Goal: Transaction & Acquisition: Book appointment/travel/reservation

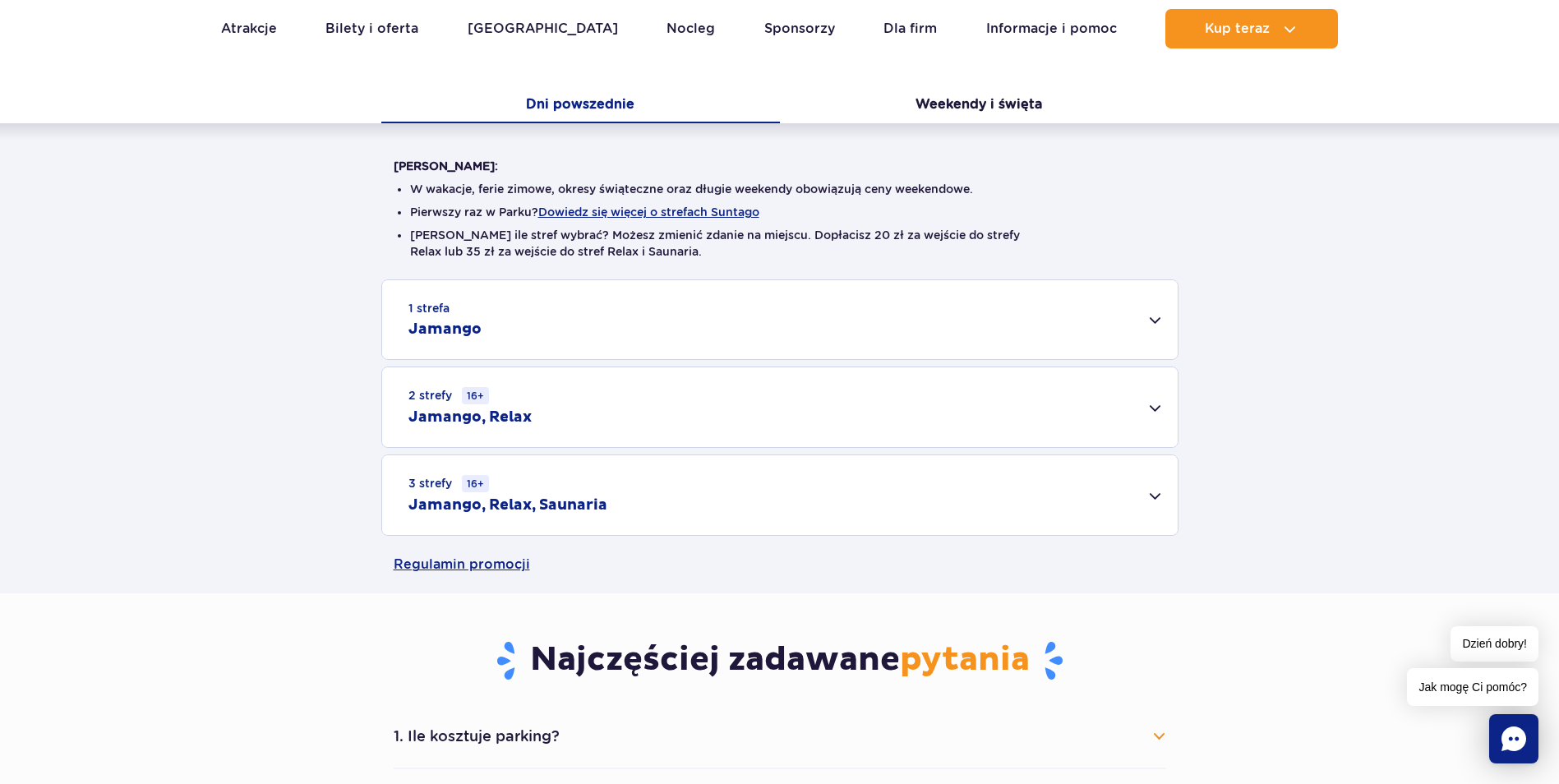
click at [574, 504] on h2 "Jamango, Relax, Saunaria" at bounding box center [507, 505] width 199 height 19
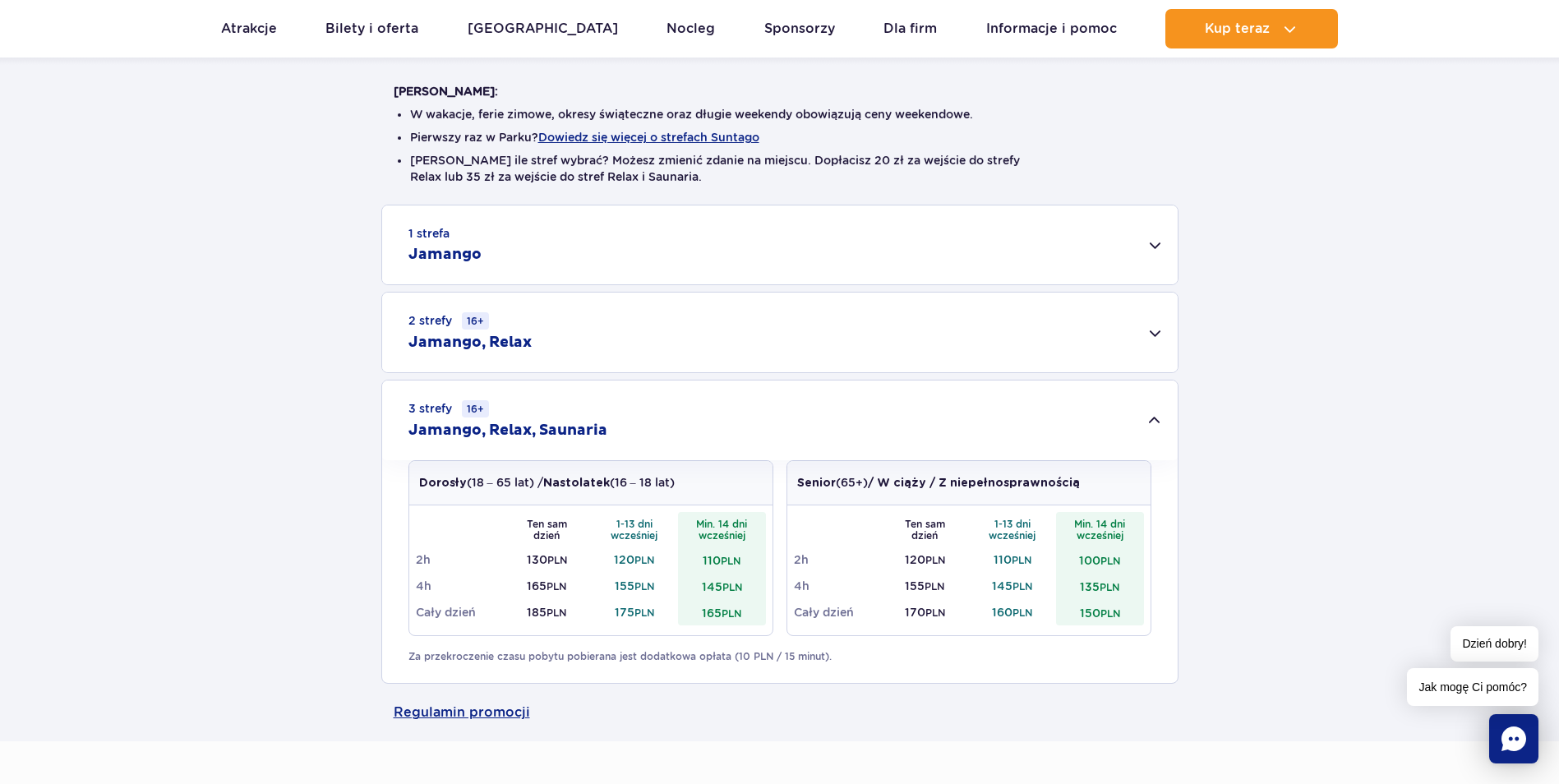
scroll to position [493, 0]
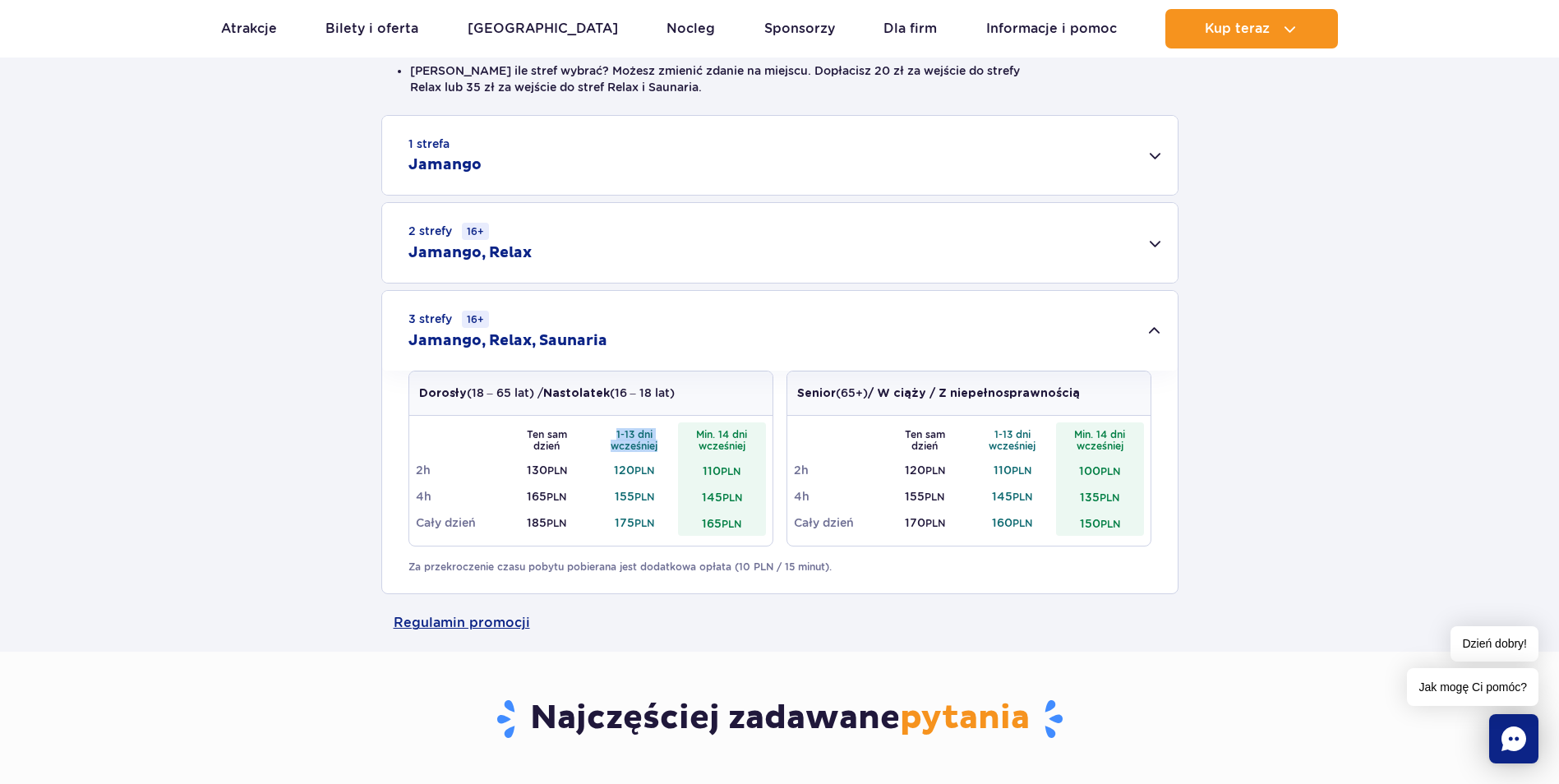
drag, startPoint x: 632, startPoint y: 439, endPoint x: 677, endPoint y: 444, distance: 45.3
click at [677, 444] on th "1-13 dni wcześniej" at bounding box center [635, 439] width 88 height 34
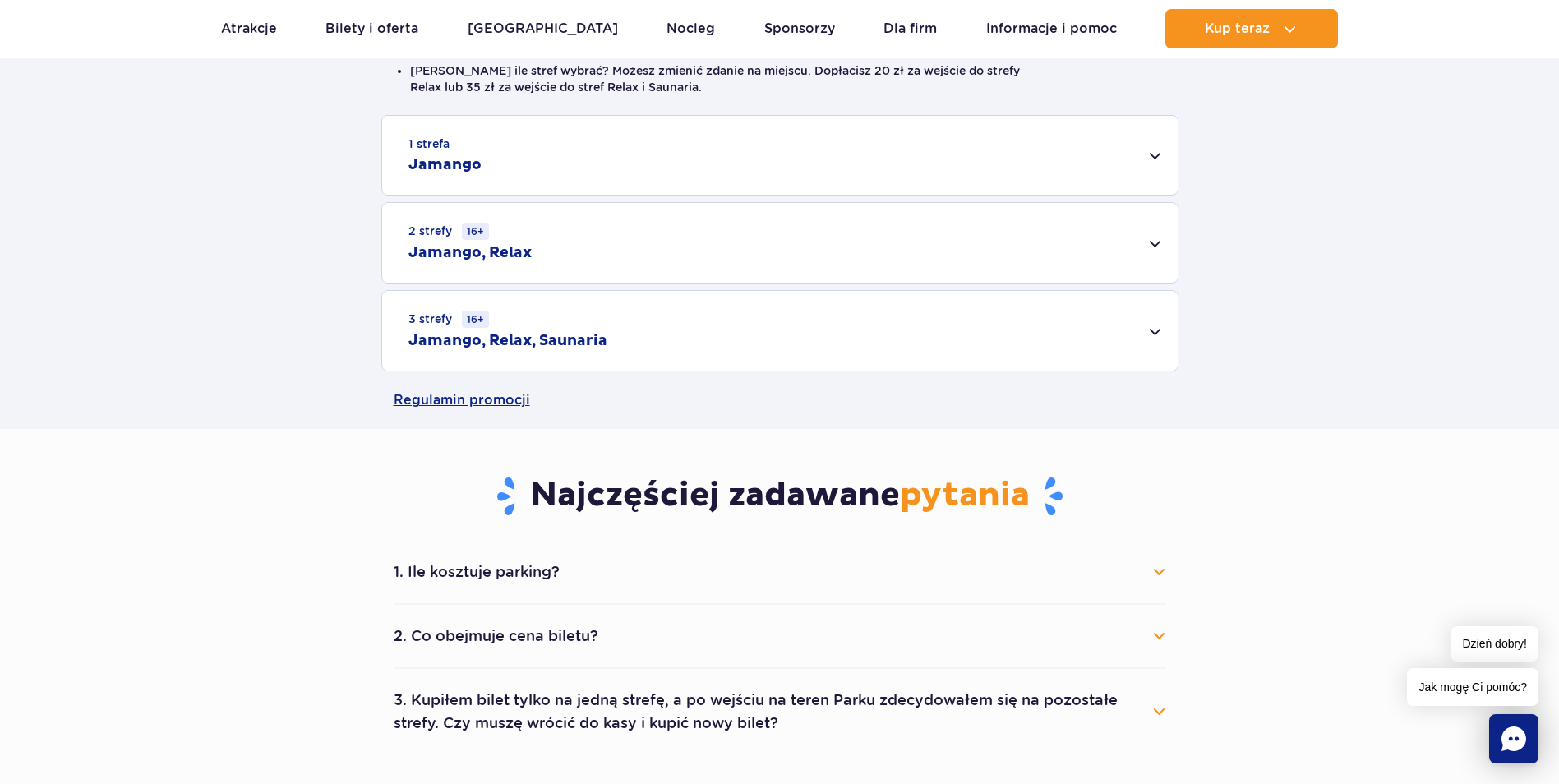
drag, startPoint x: 677, startPoint y: 444, endPoint x: 514, endPoint y: 470, distance: 165.1
click at [514, 470] on td "130 PLN" at bounding box center [547, 470] width 88 height 26
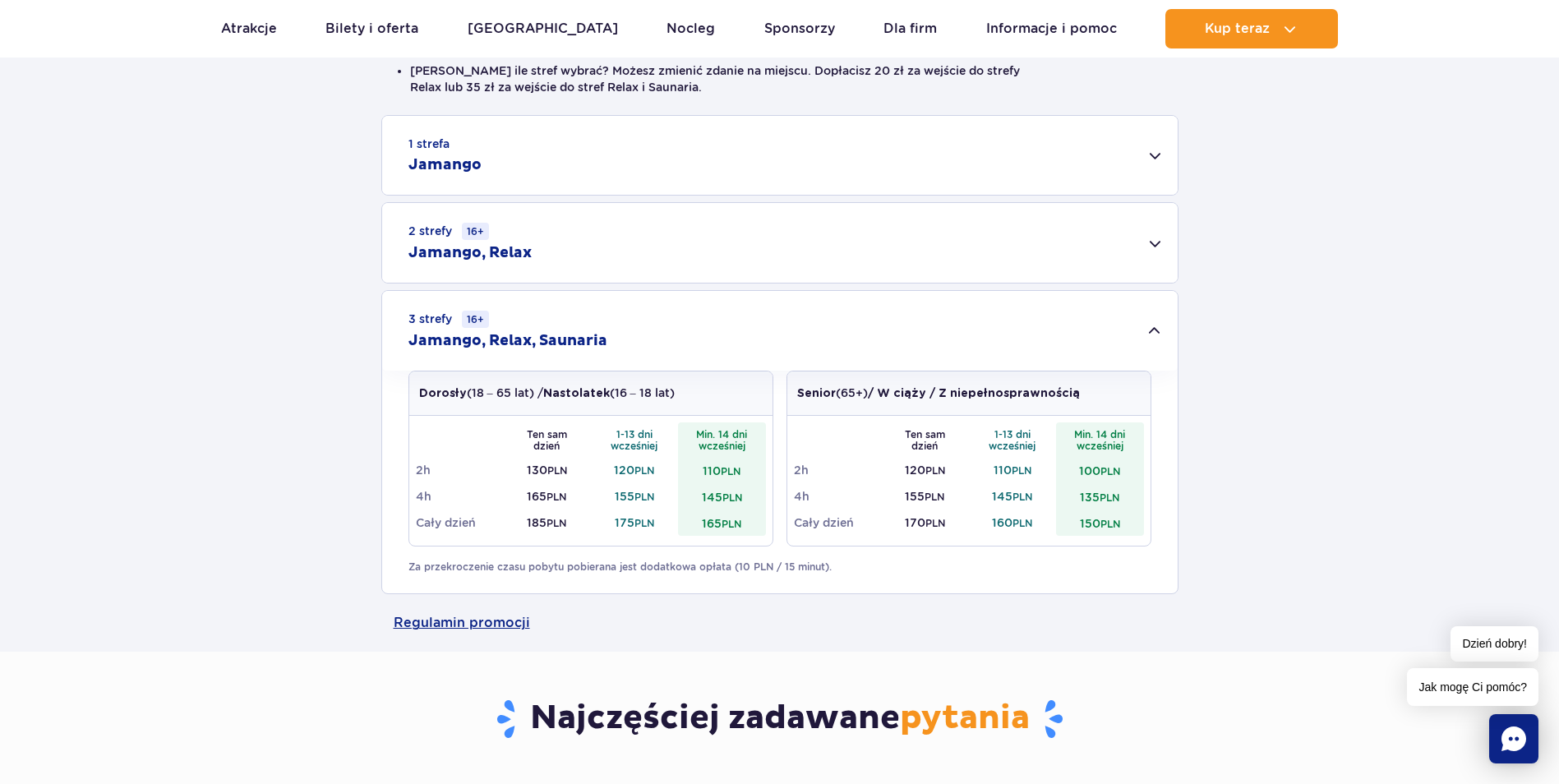
click at [528, 433] on th "Ten sam dzień" at bounding box center [547, 439] width 88 height 34
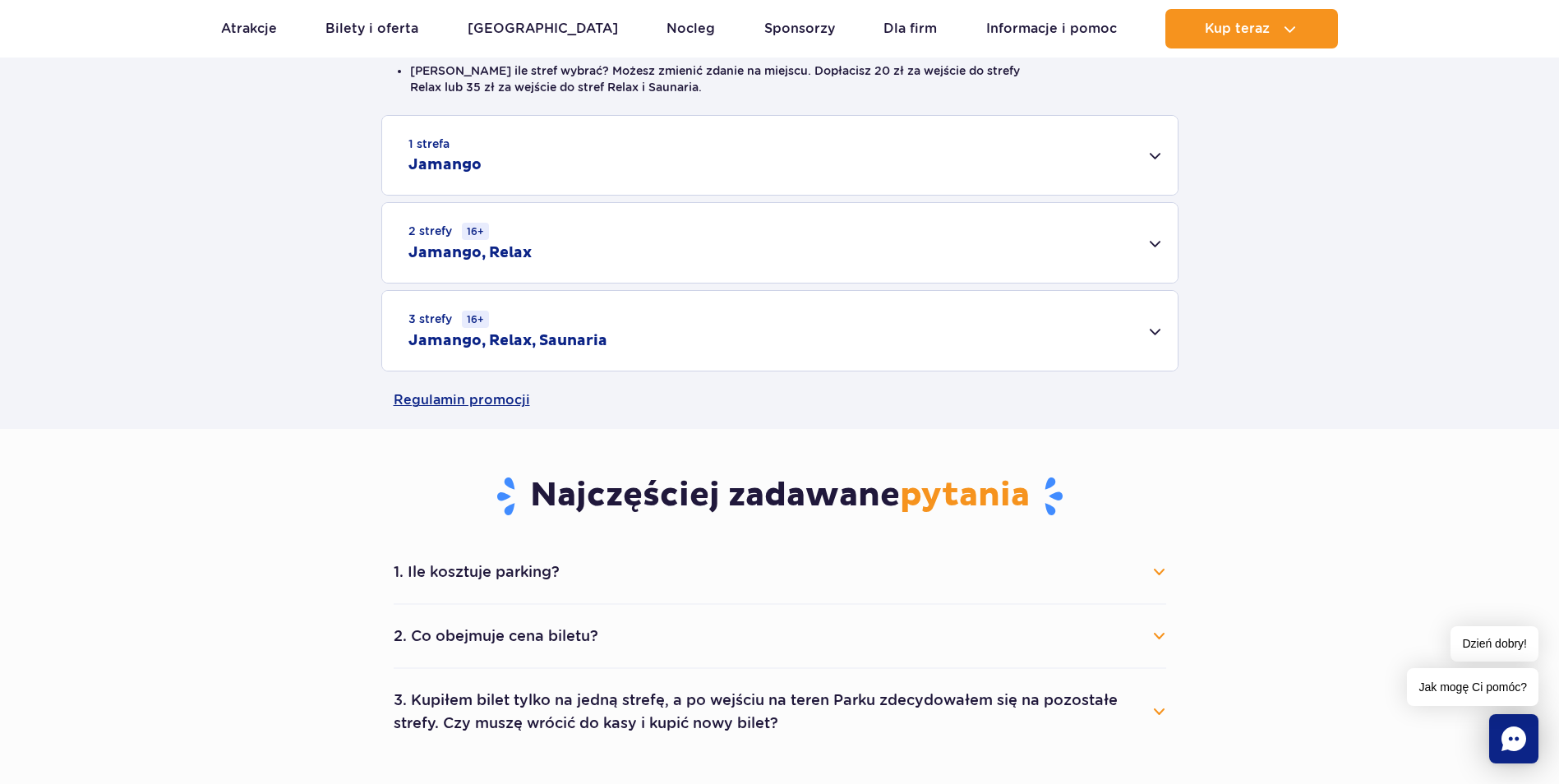
click at [526, 456] on main "Strona główna Cennik Cennik Zaplanuj wizytę z wyprzedzeniem i oszczędź do 20 zł…" at bounding box center [779, 661] width 1559 height 2243
click at [539, 338] on h2 "Jamango, Relax, Saunaria" at bounding box center [507, 341] width 199 height 19
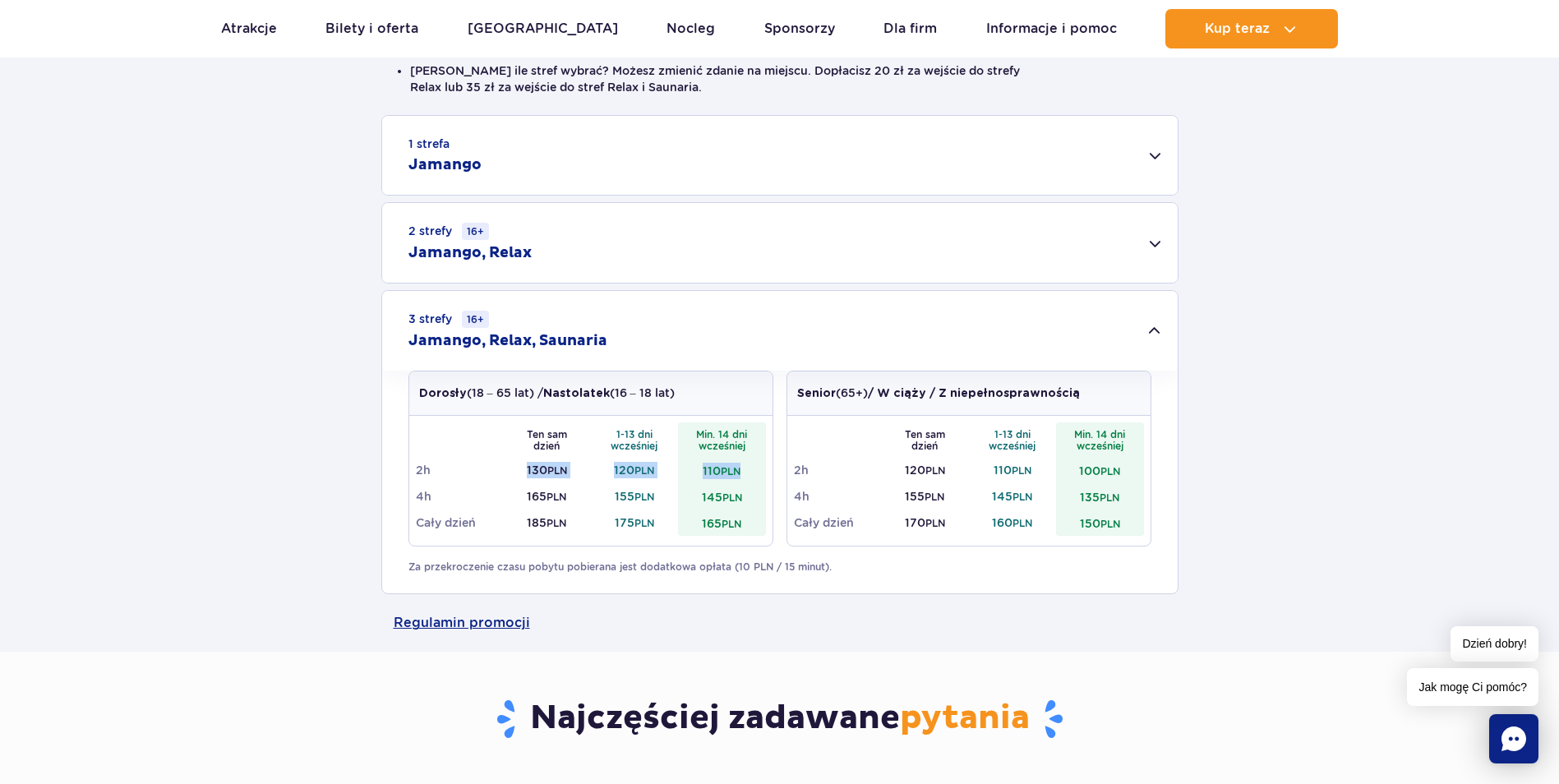
drag, startPoint x: 515, startPoint y: 471, endPoint x: 750, endPoint y: 456, distance: 235.5
click at [750, 456] on tr "2h 130 PLN 120 PLN 110 PLN" at bounding box center [591, 470] width 350 height 26
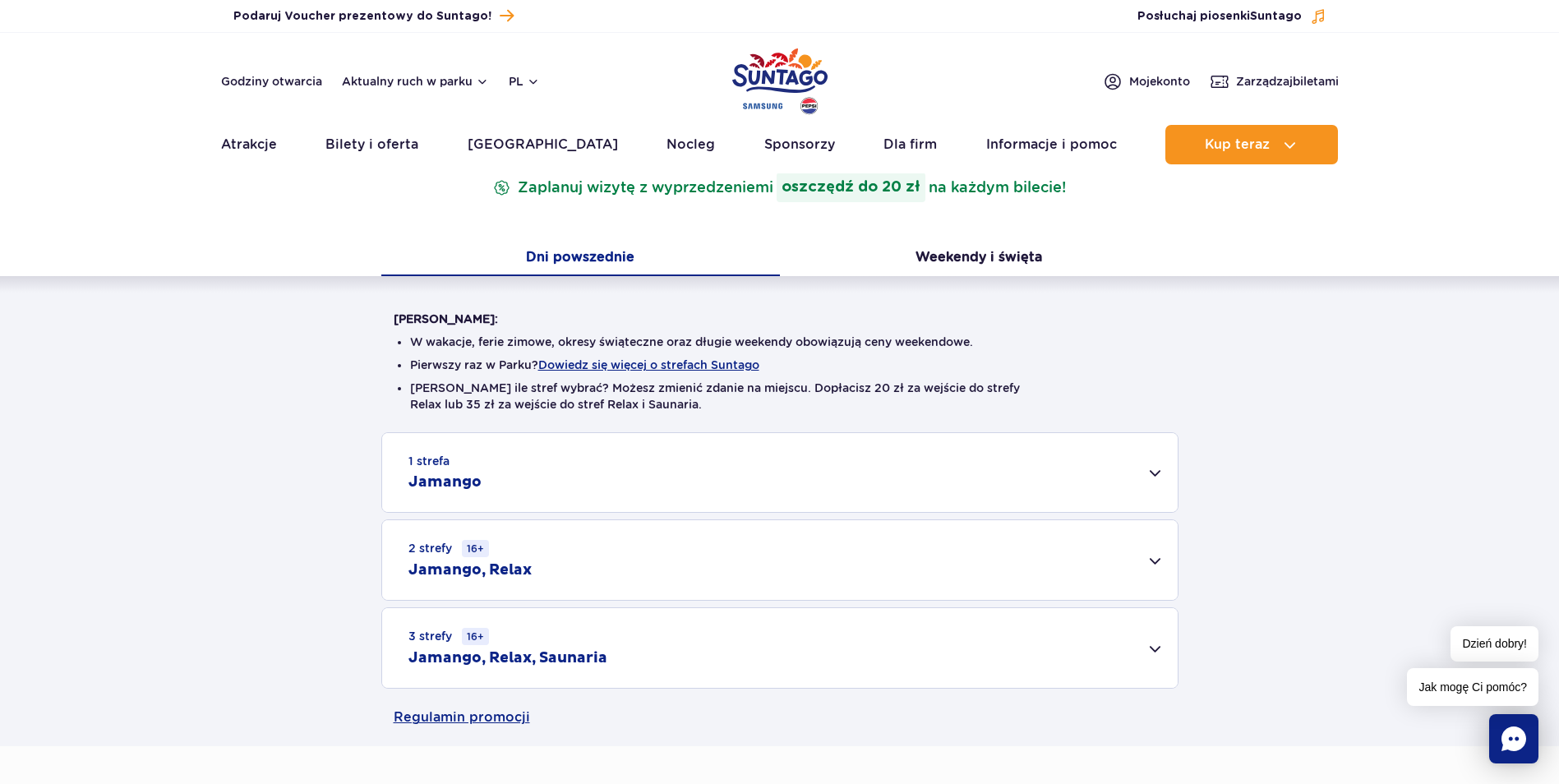
scroll to position [0, 0]
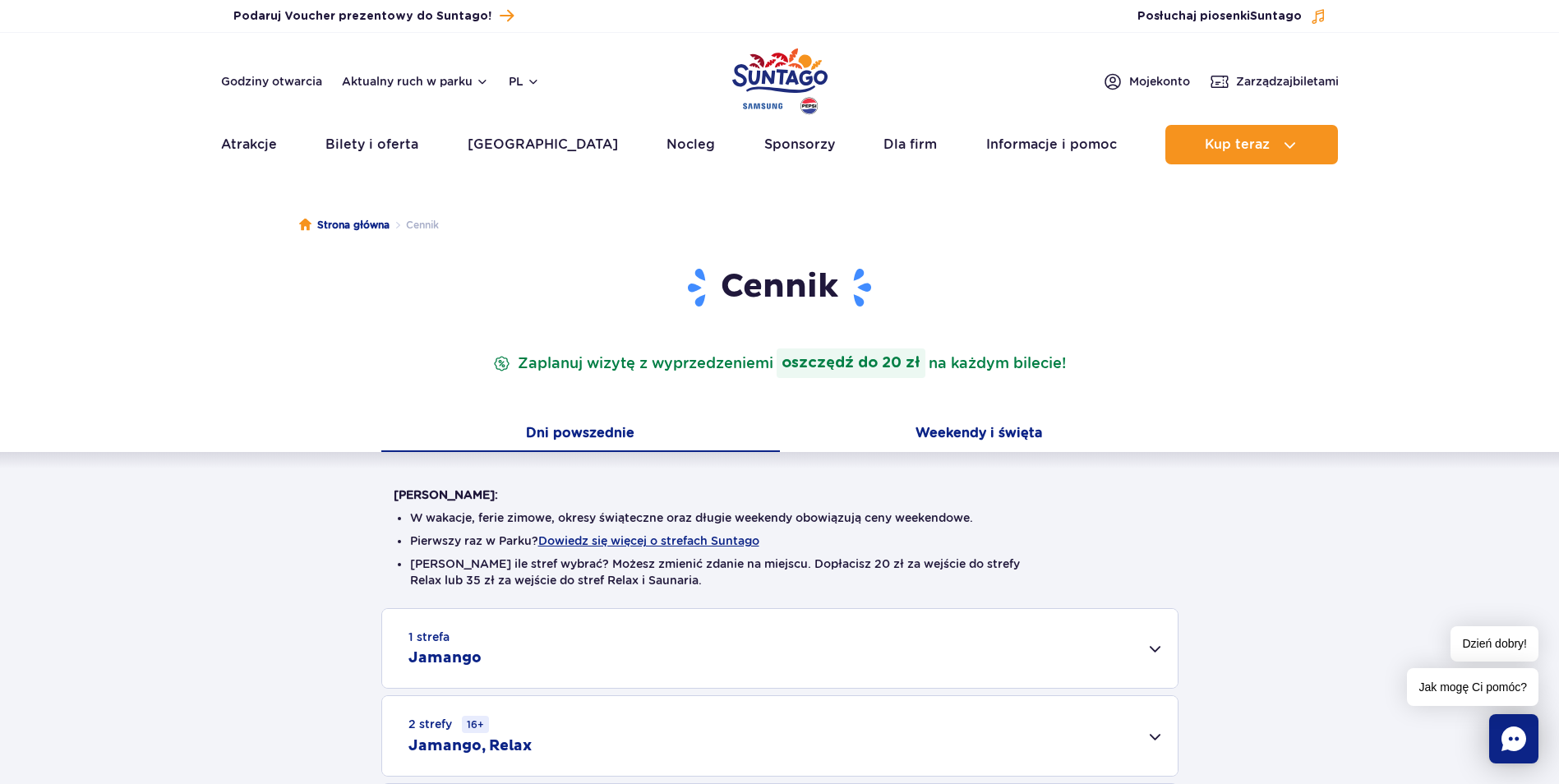
click at [984, 429] on button "Weekendy i święta" at bounding box center [979, 434] width 398 height 34
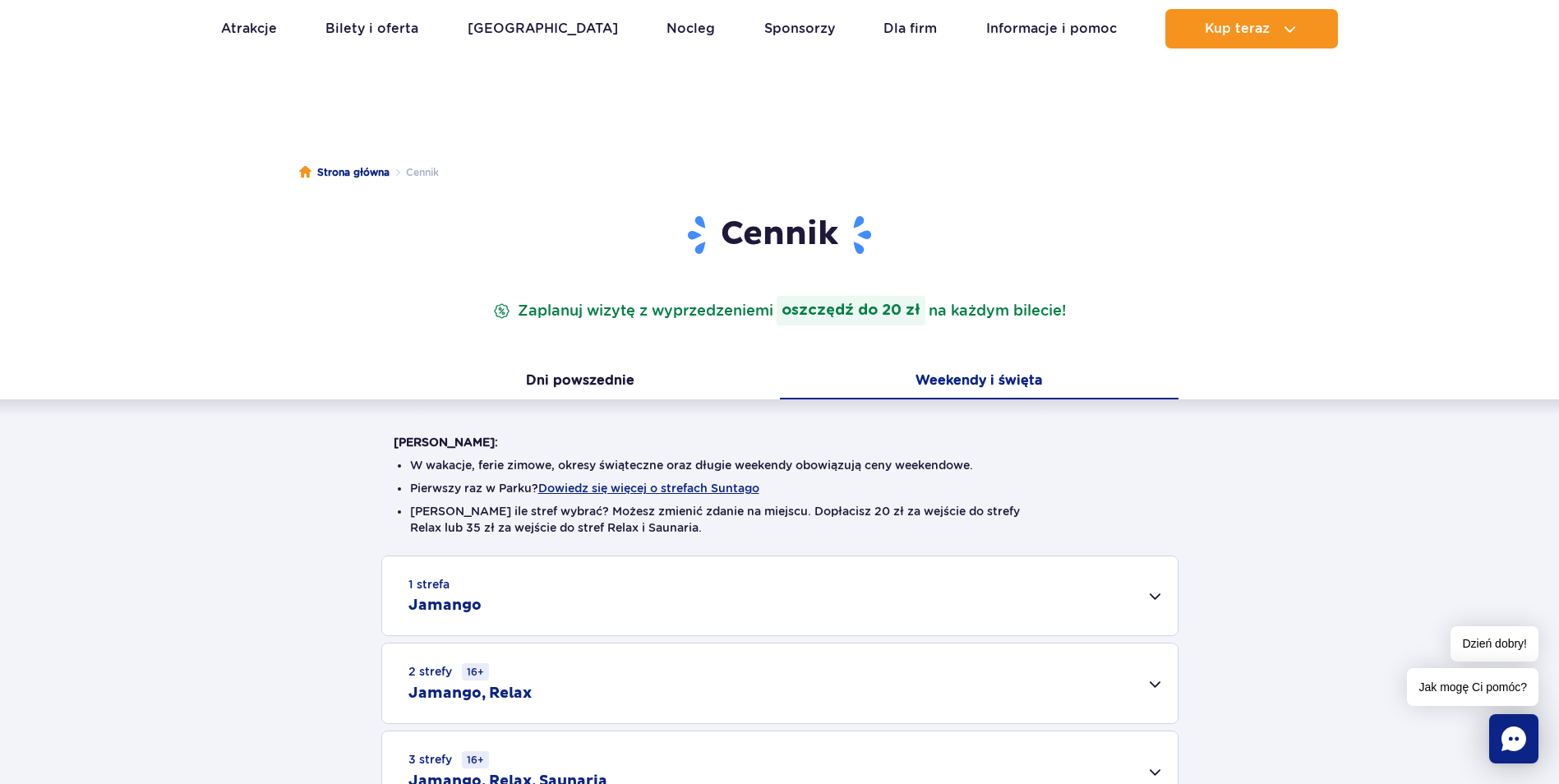
scroll to position [411, 0]
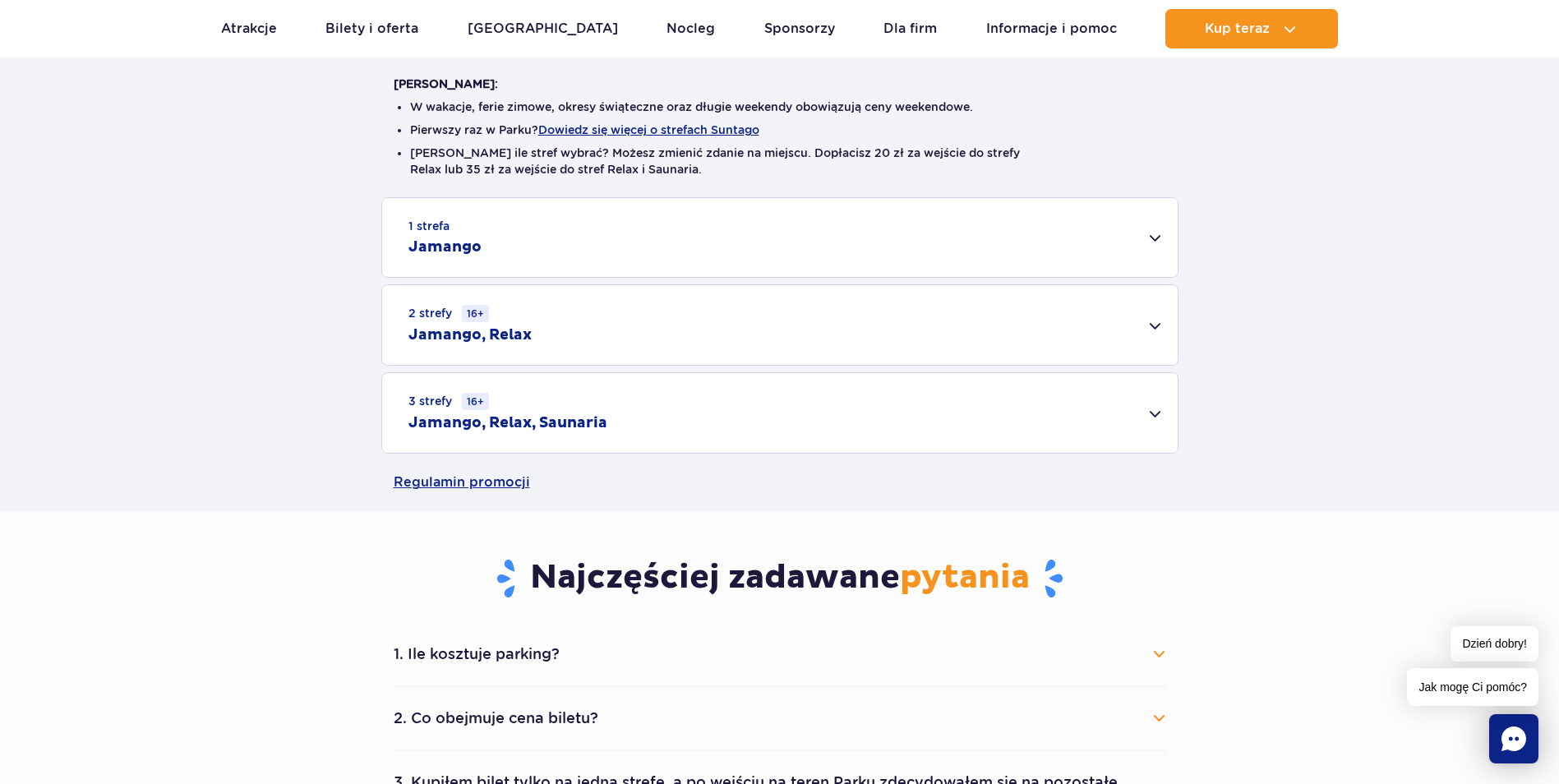
click at [571, 426] on h2 "Jamango, Relax, Saunaria" at bounding box center [507, 423] width 199 height 19
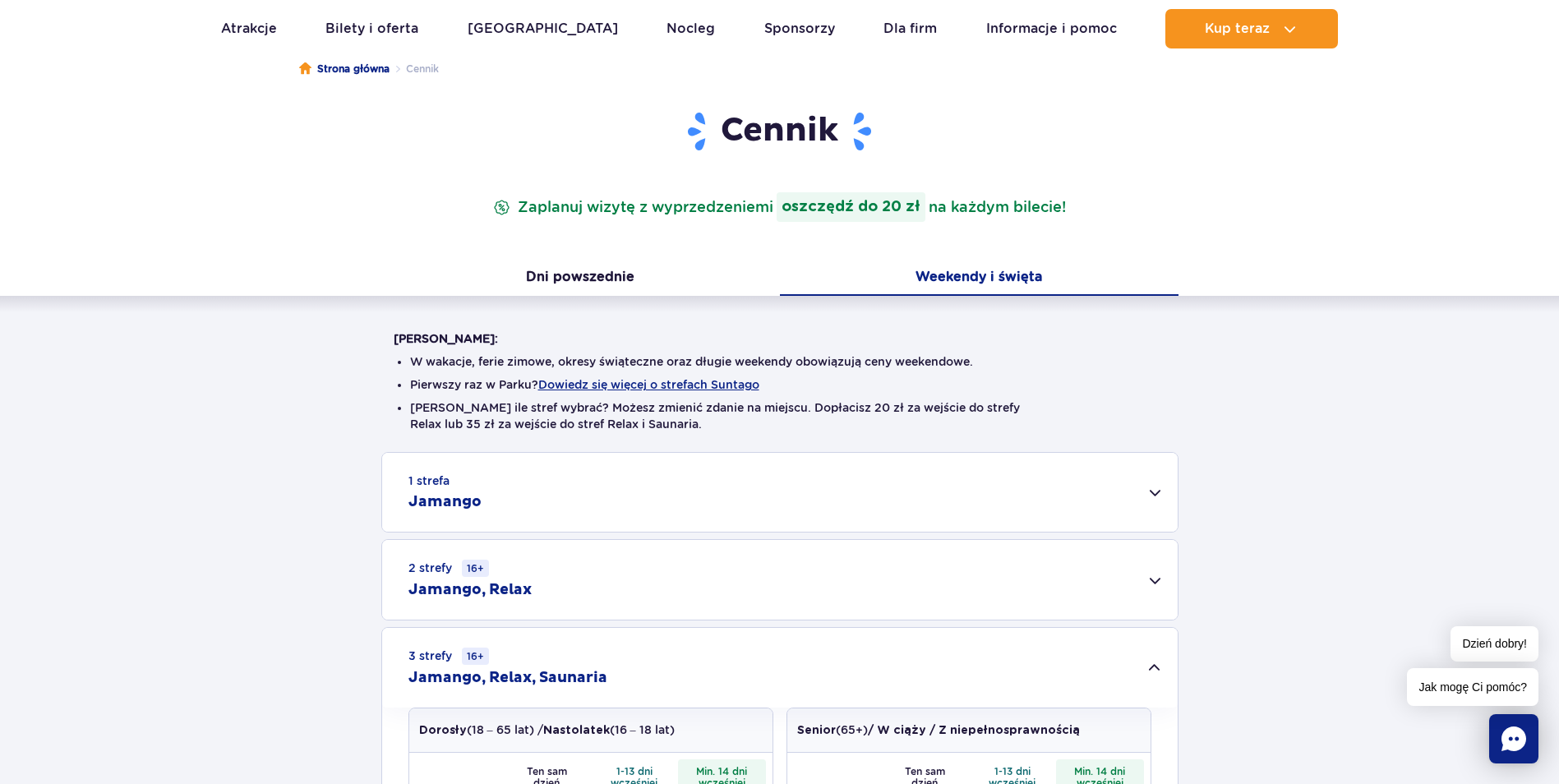
scroll to position [0, 0]
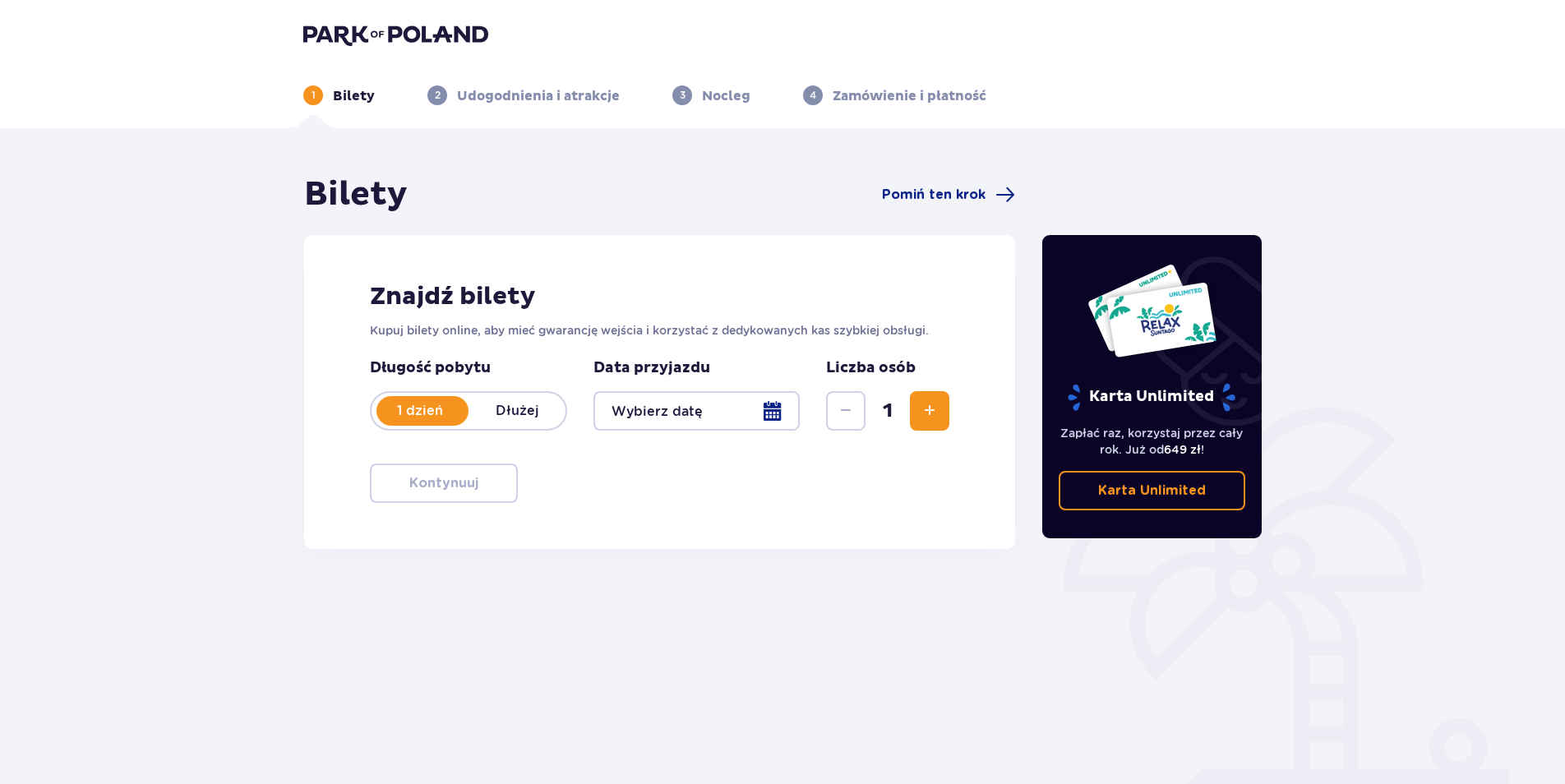
click at [692, 405] on div at bounding box center [697, 411] width 207 height 40
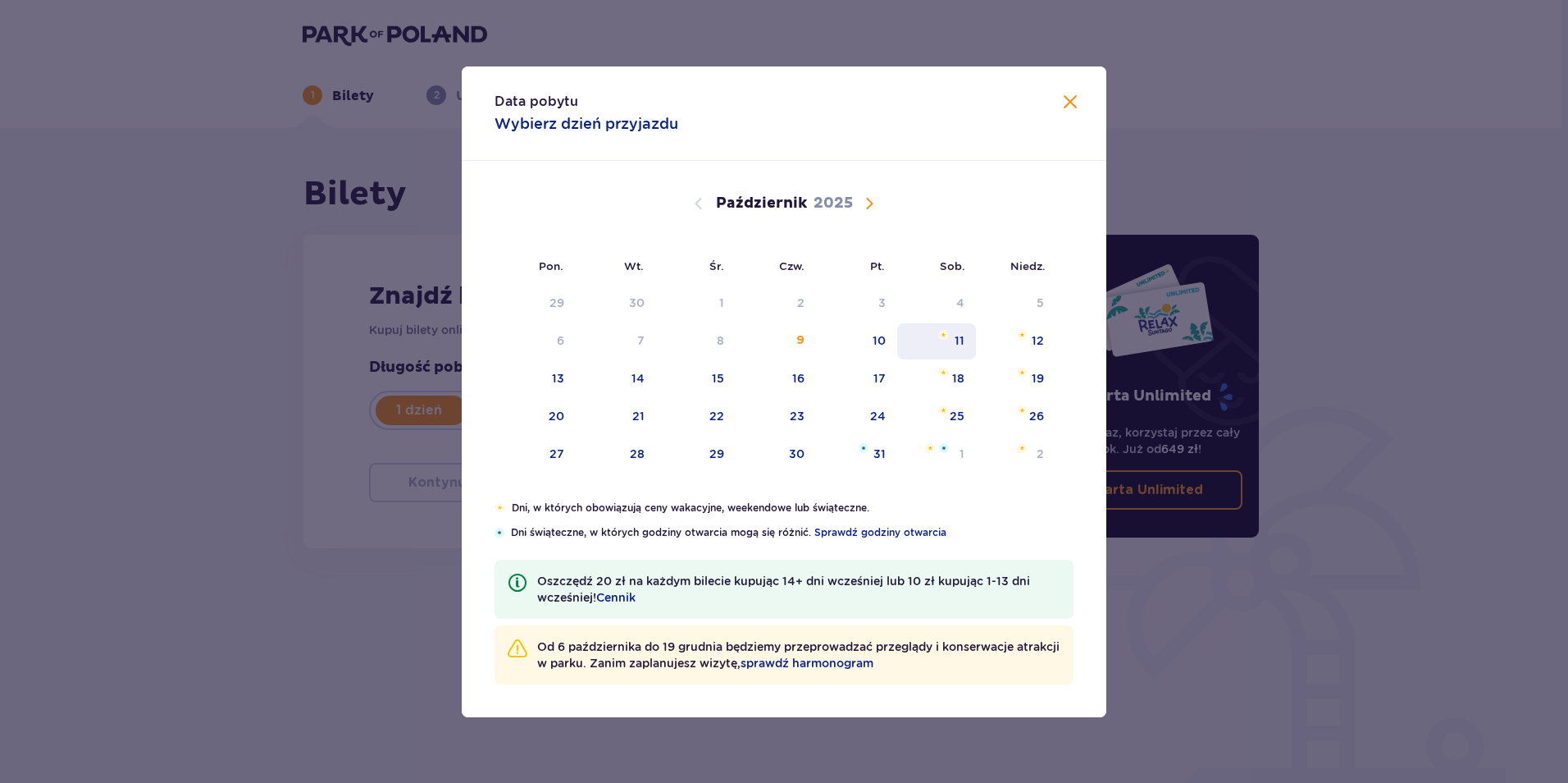
click at [947, 336] on img "sobota, 11 października 2025" at bounding box center [944, 334] width 11 height 10
type input "11.10.25"
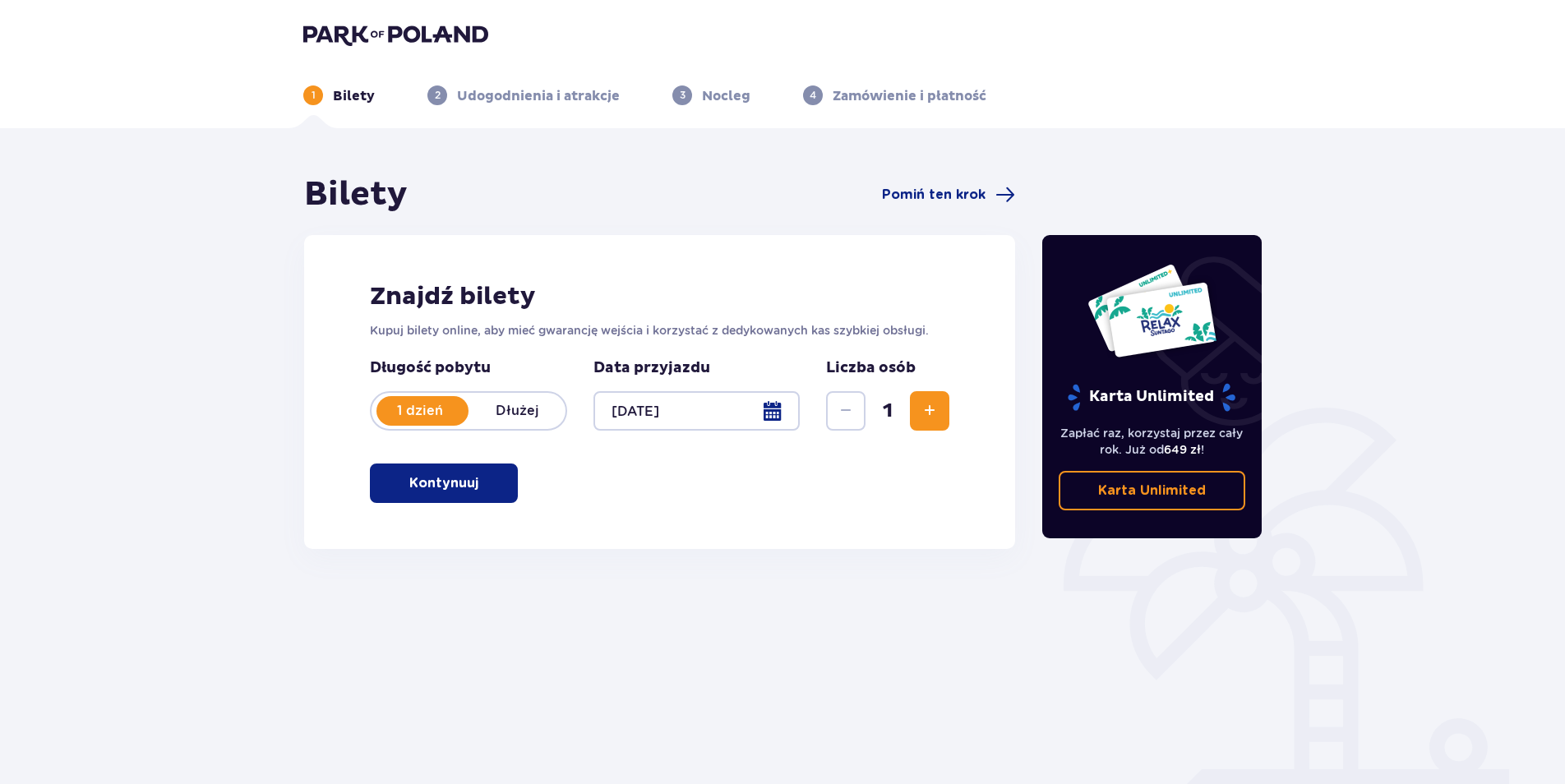
click at [934, 416] on span "Zwiększ" at bounding box center [929, 411] width 19 height 19
click at [458, 485] on p "Kontynuuj" at bounding box center [443, 483] width 69 height 18
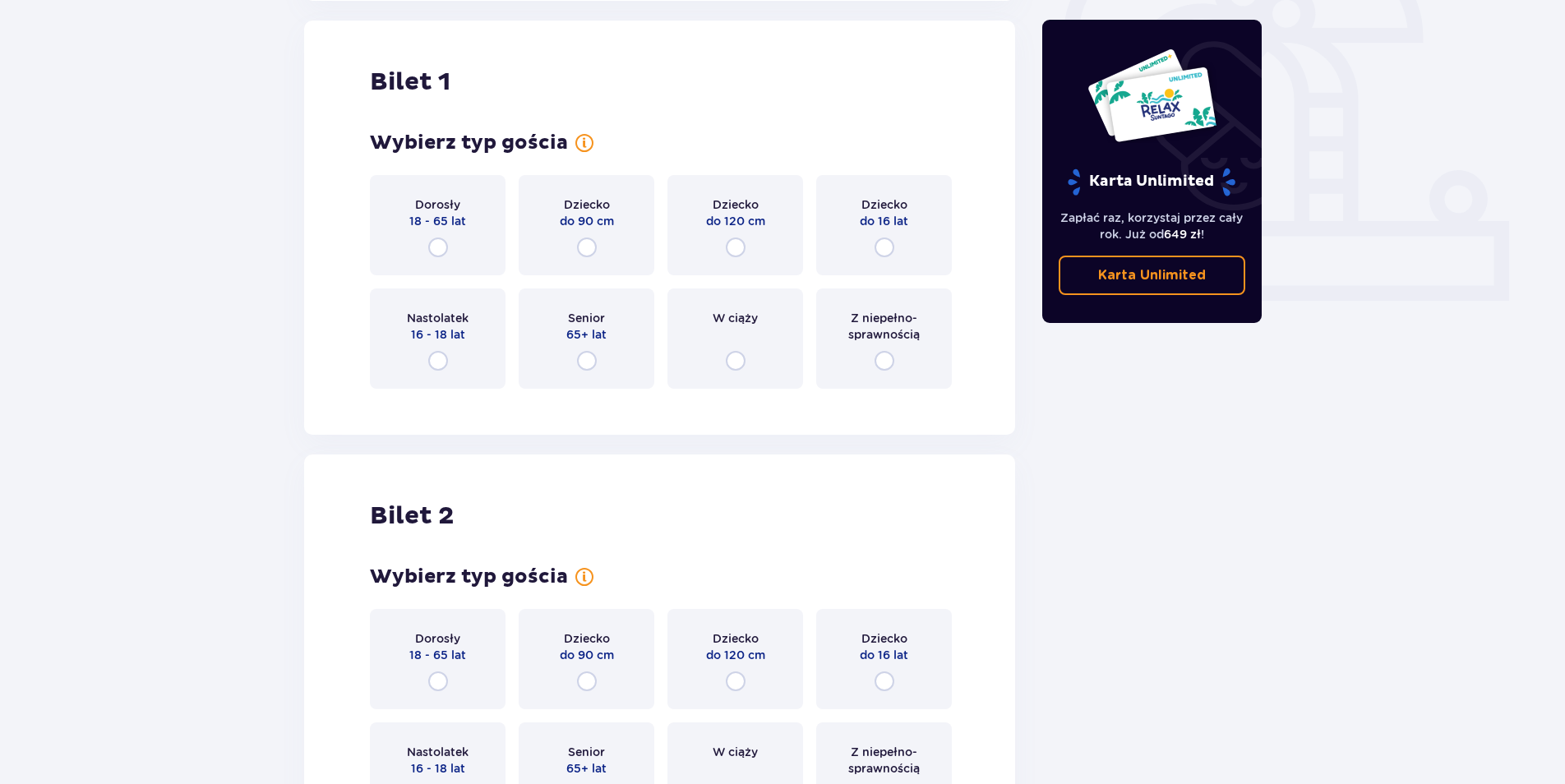
scroll to position [549, 0]
click at [457, 253] on div "Dorosły 18 - 65 lat" at bounding box center [438, 224] width 136 height 101
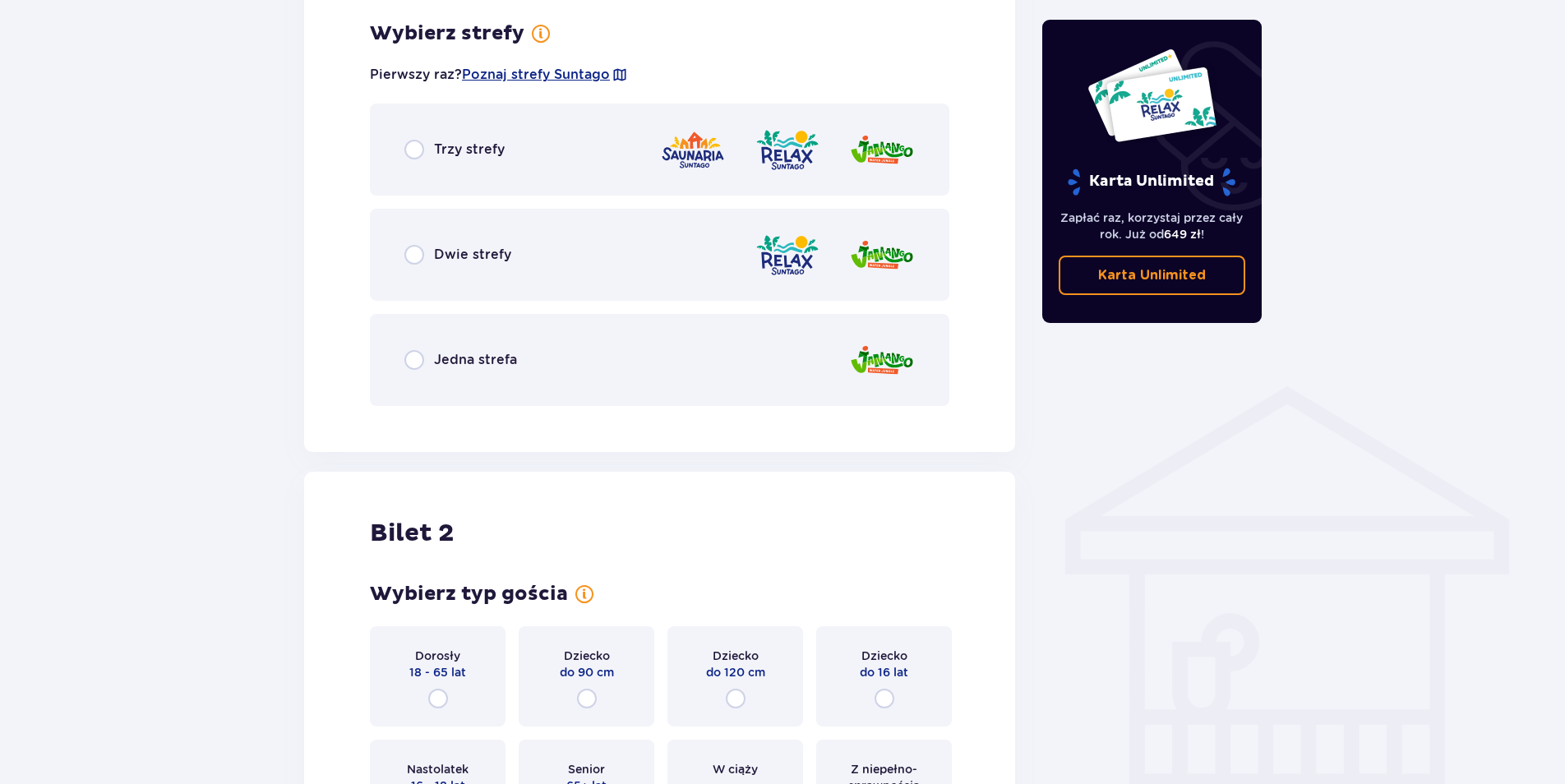
scroll to position [950, 0]
click at [484, 160] on div "Trzy strefy" at bounding box center [660, 147] width 579 height 92
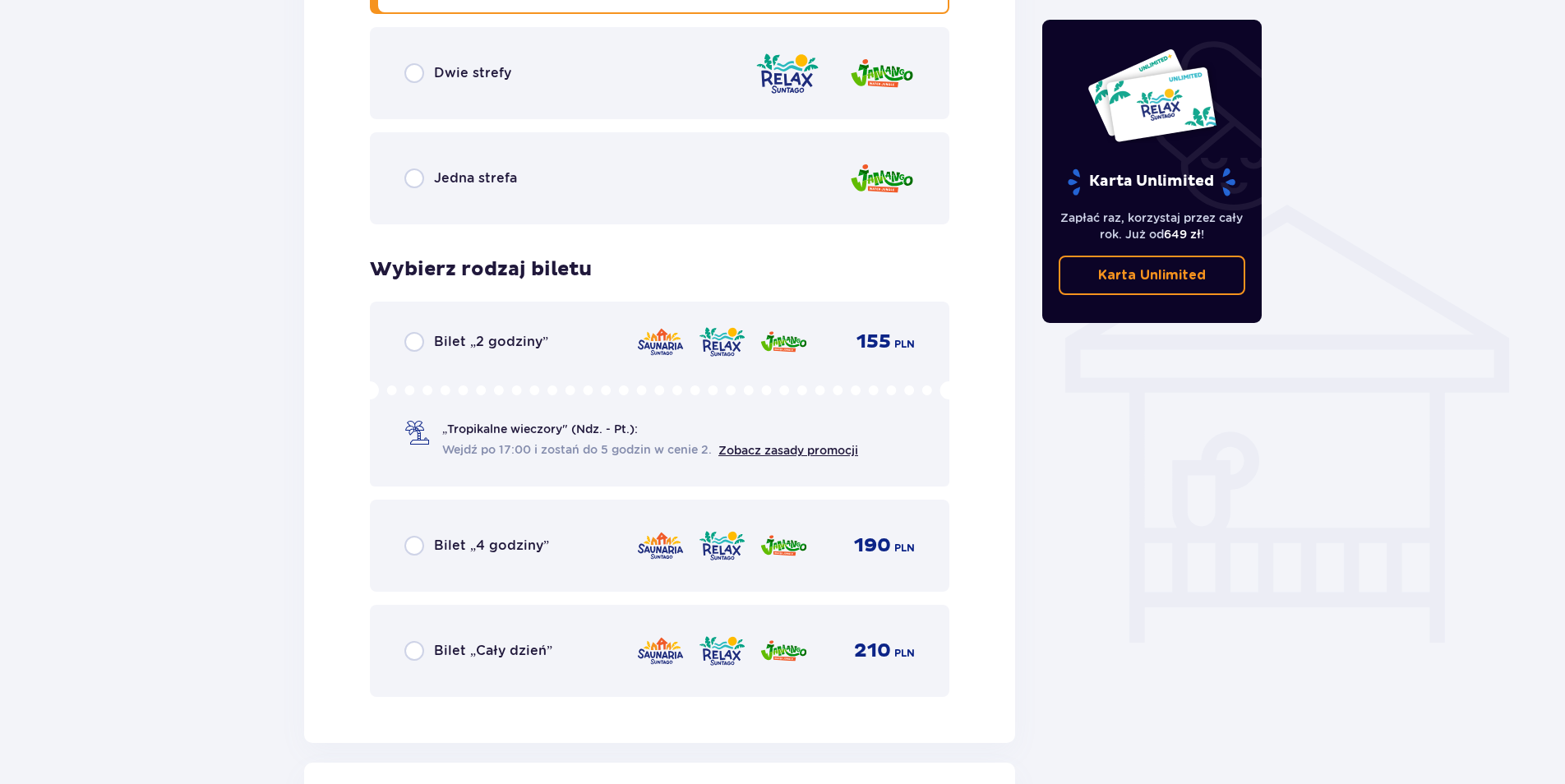
scroll to position [1120, 0]
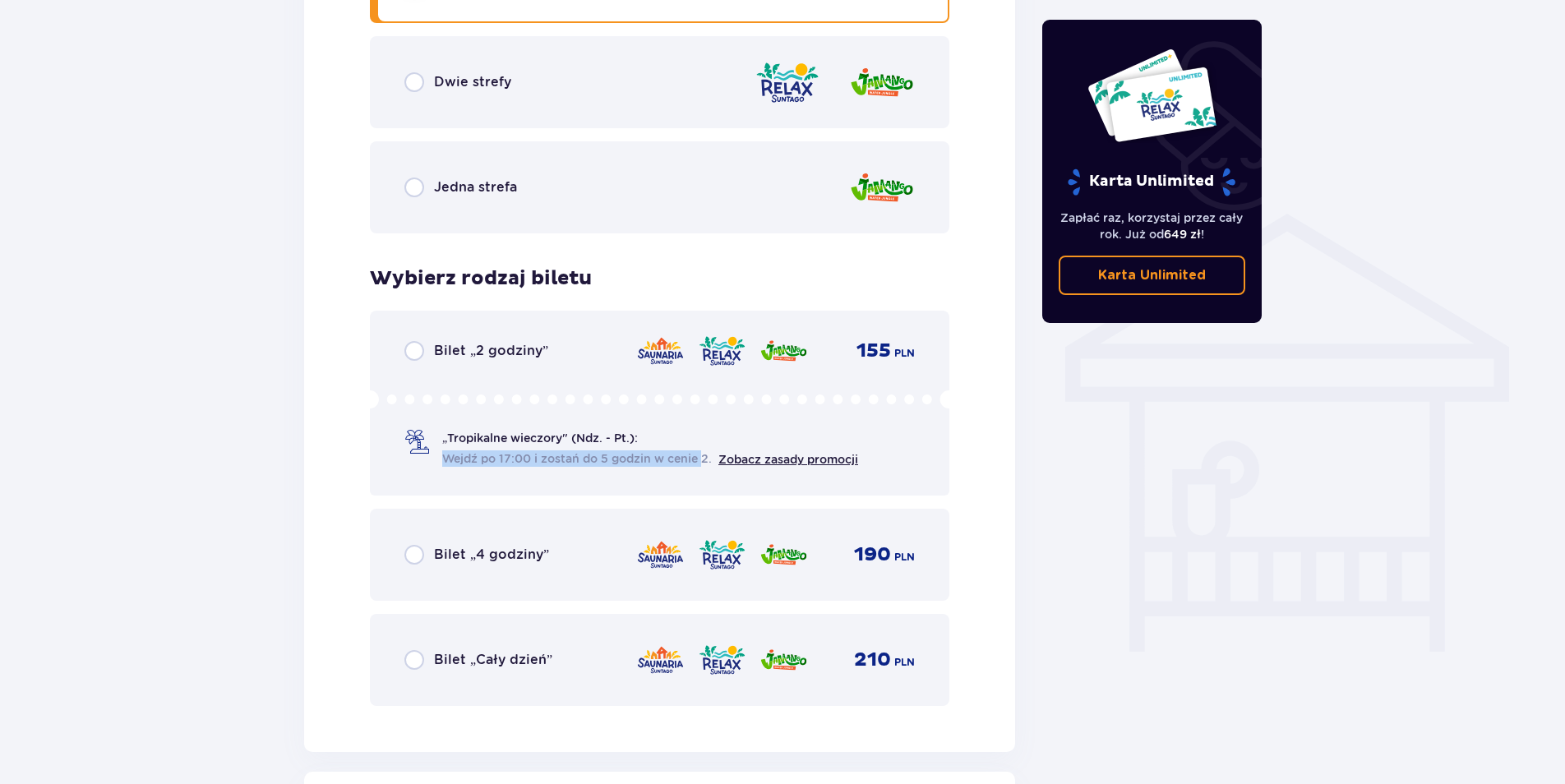
drag, startPoint x: 451, startPoint y: 449, endPoint x: 707, endPoint y: 465, distance: 256.5
click at [707, 465] on span "Wejdź po 17:00 i zostań do 5 godzin w cenie 2." at bounding box center [580, 458] width 276 height 18
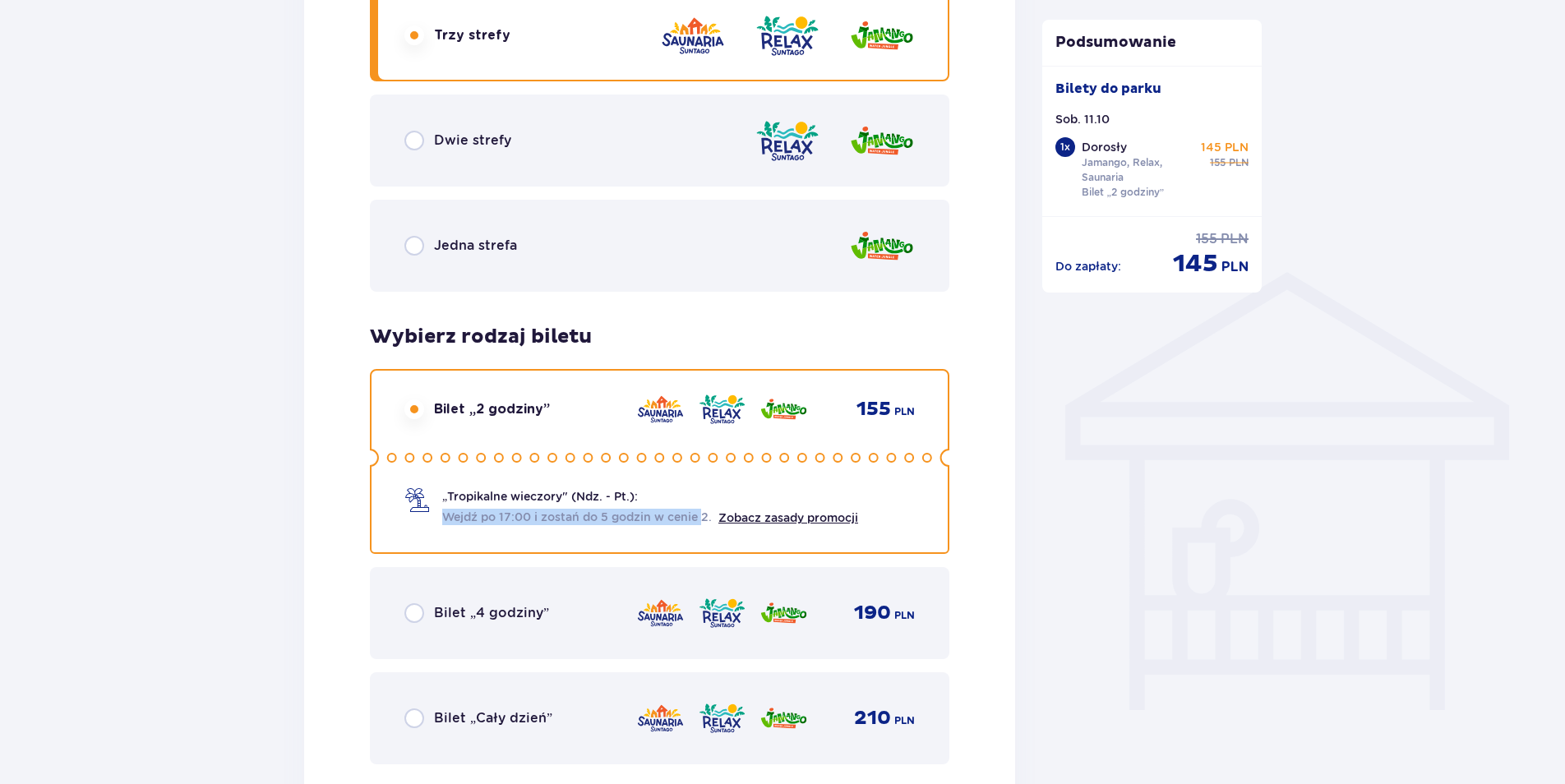
scroll to position [961, 0]
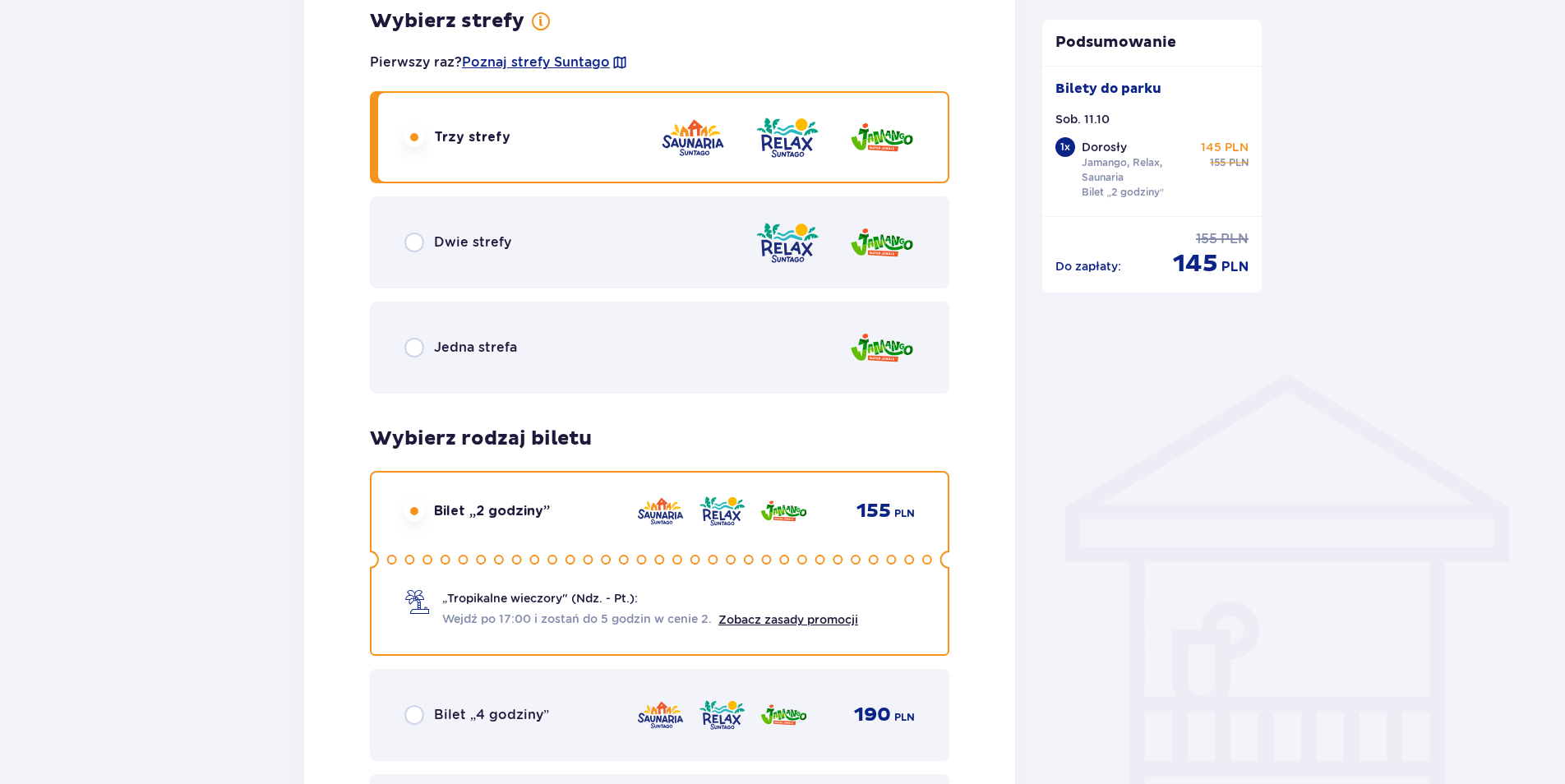
click at [409, 263] on div "Dwie strefy" at bounding box center [660, 242] width 579 height 92
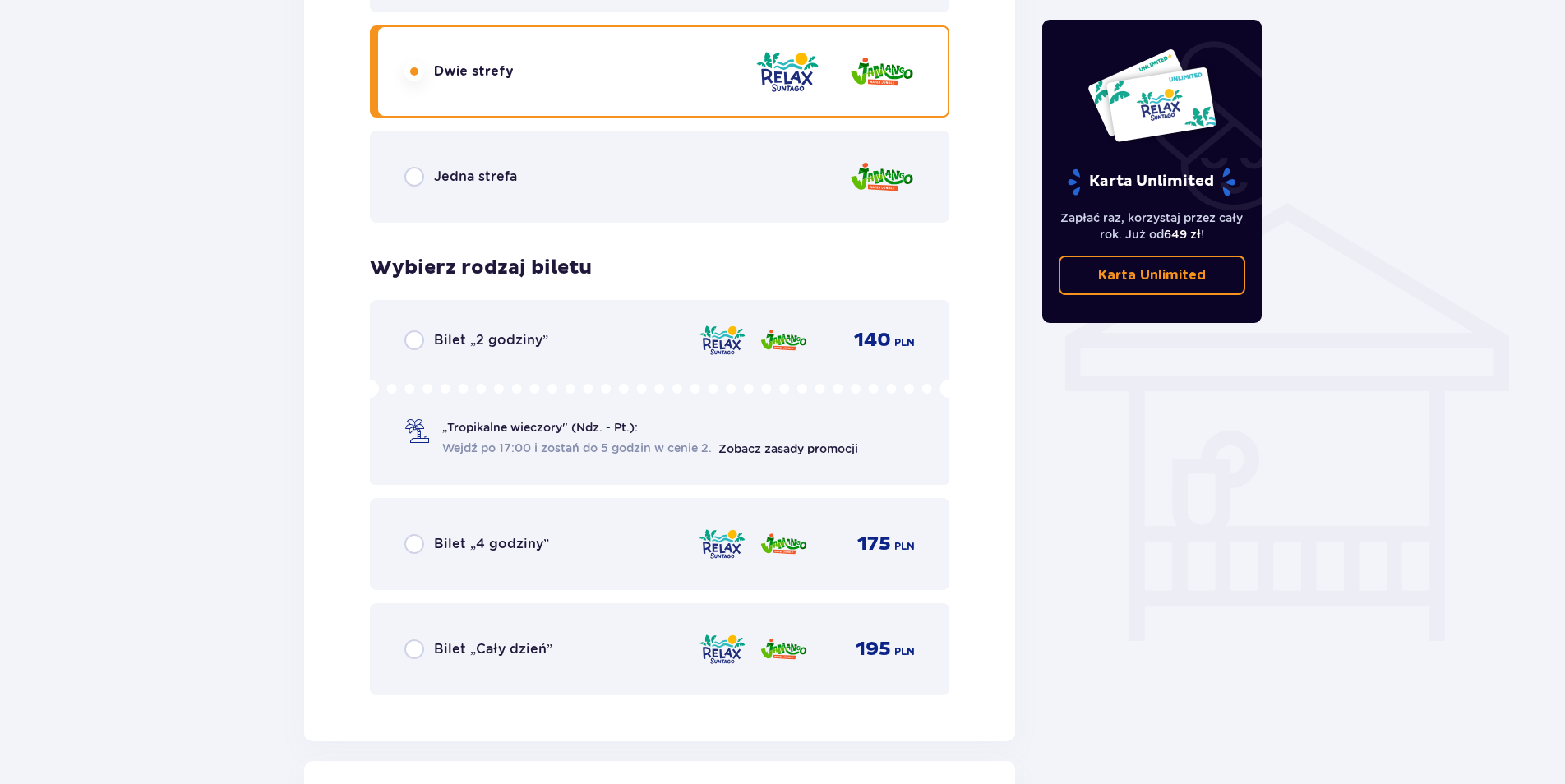
scroll to position [1367, 0]
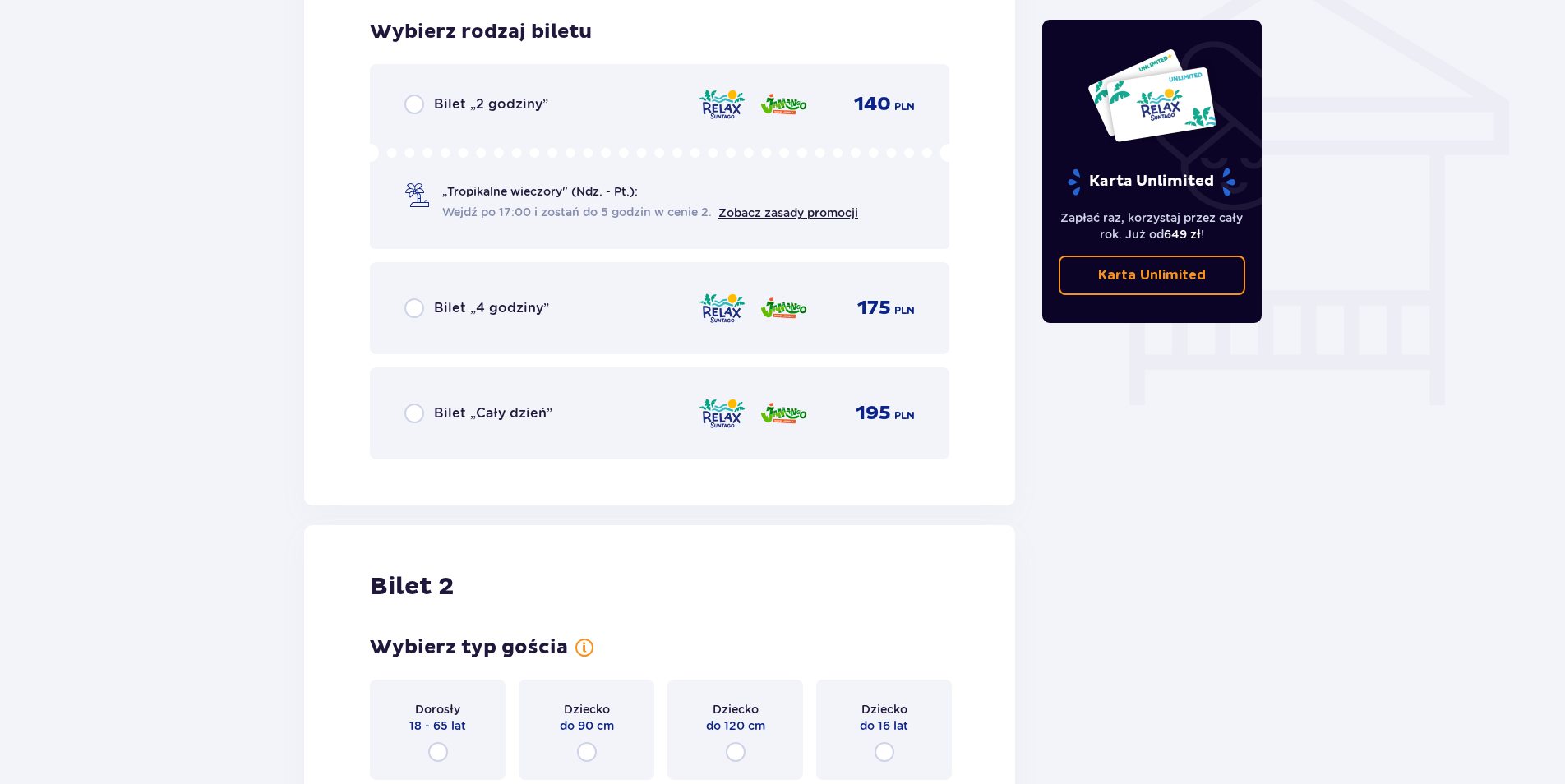
click at [556, 110] on div "Bilet „2 godziny” 140 PLN" at bounding box center [660, 104] width 510 height 19
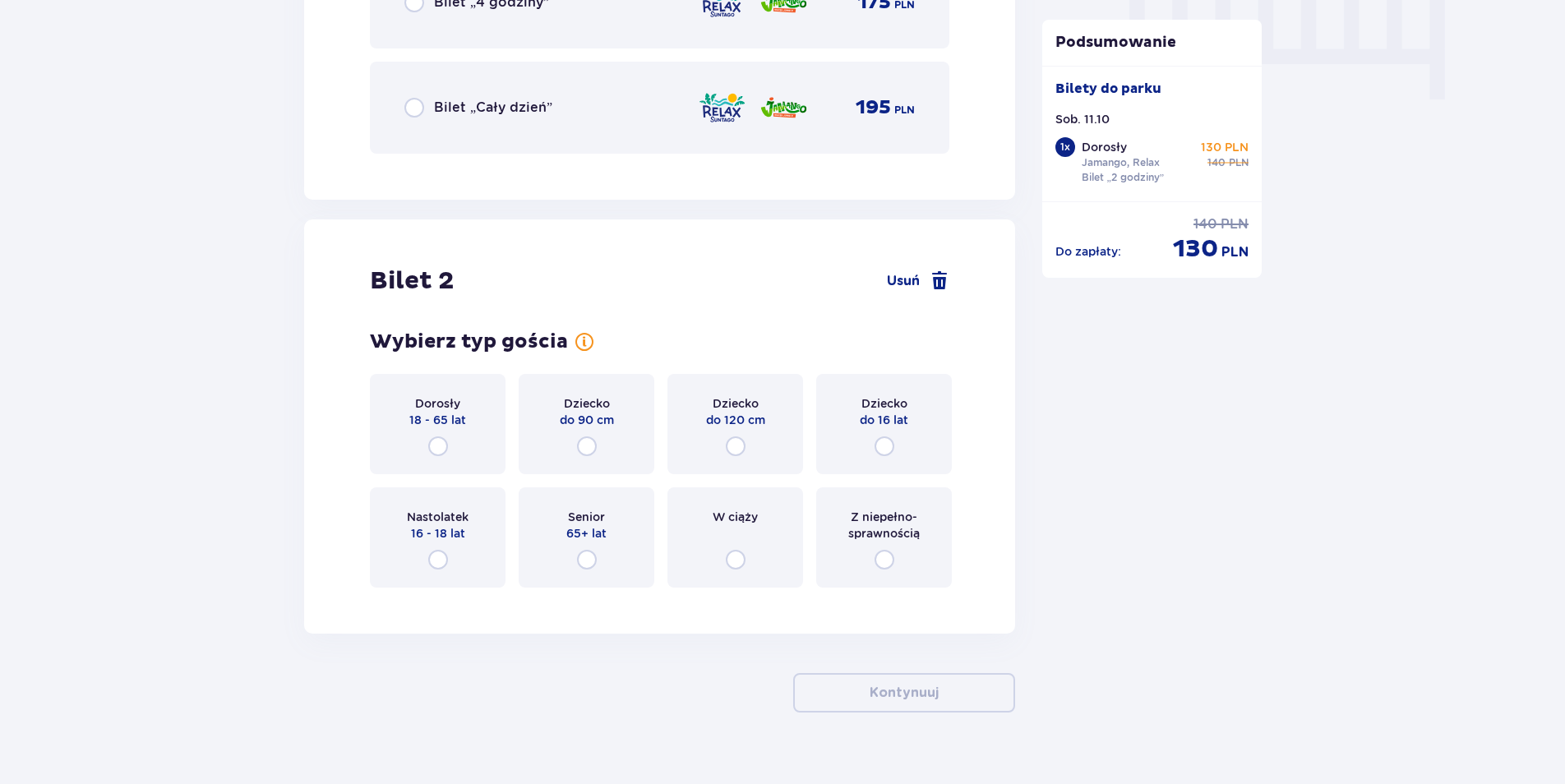
scroll to position [1465, 0]
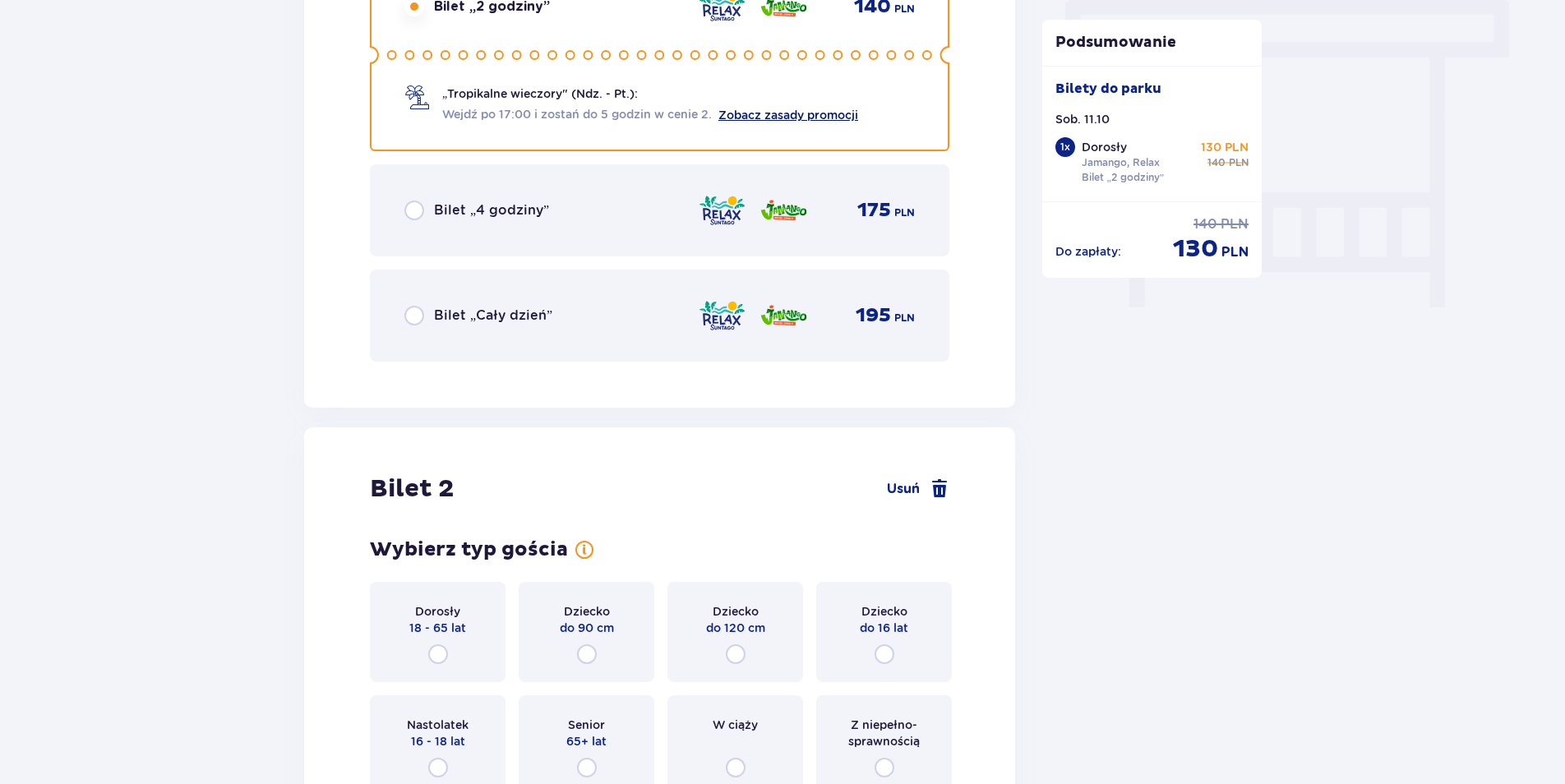
click at [817, 115] on link "Zobacz zasady promocji" at bounding box center [788, 115] width 140 height 13
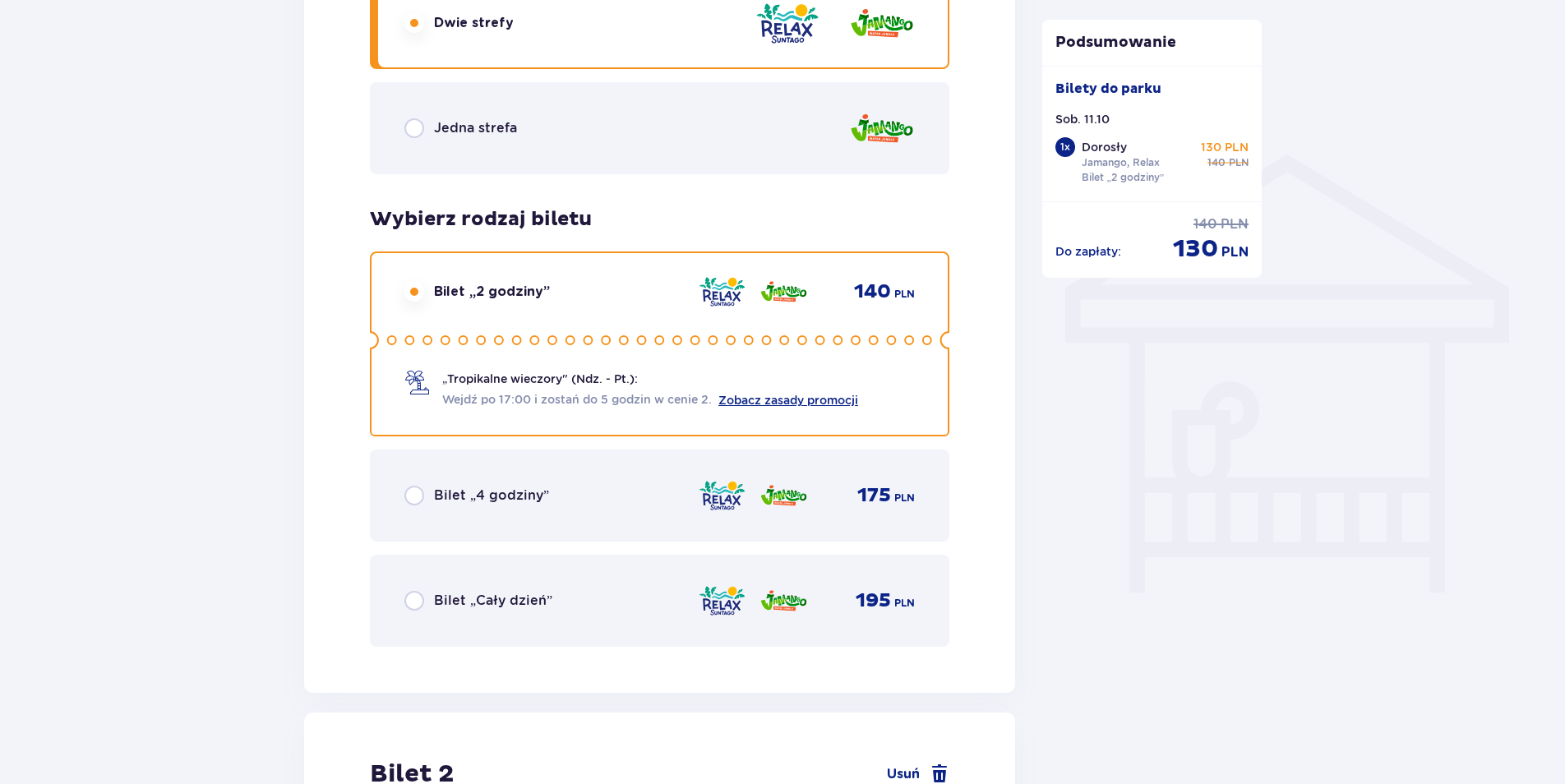
scroll to position [1125, 0]
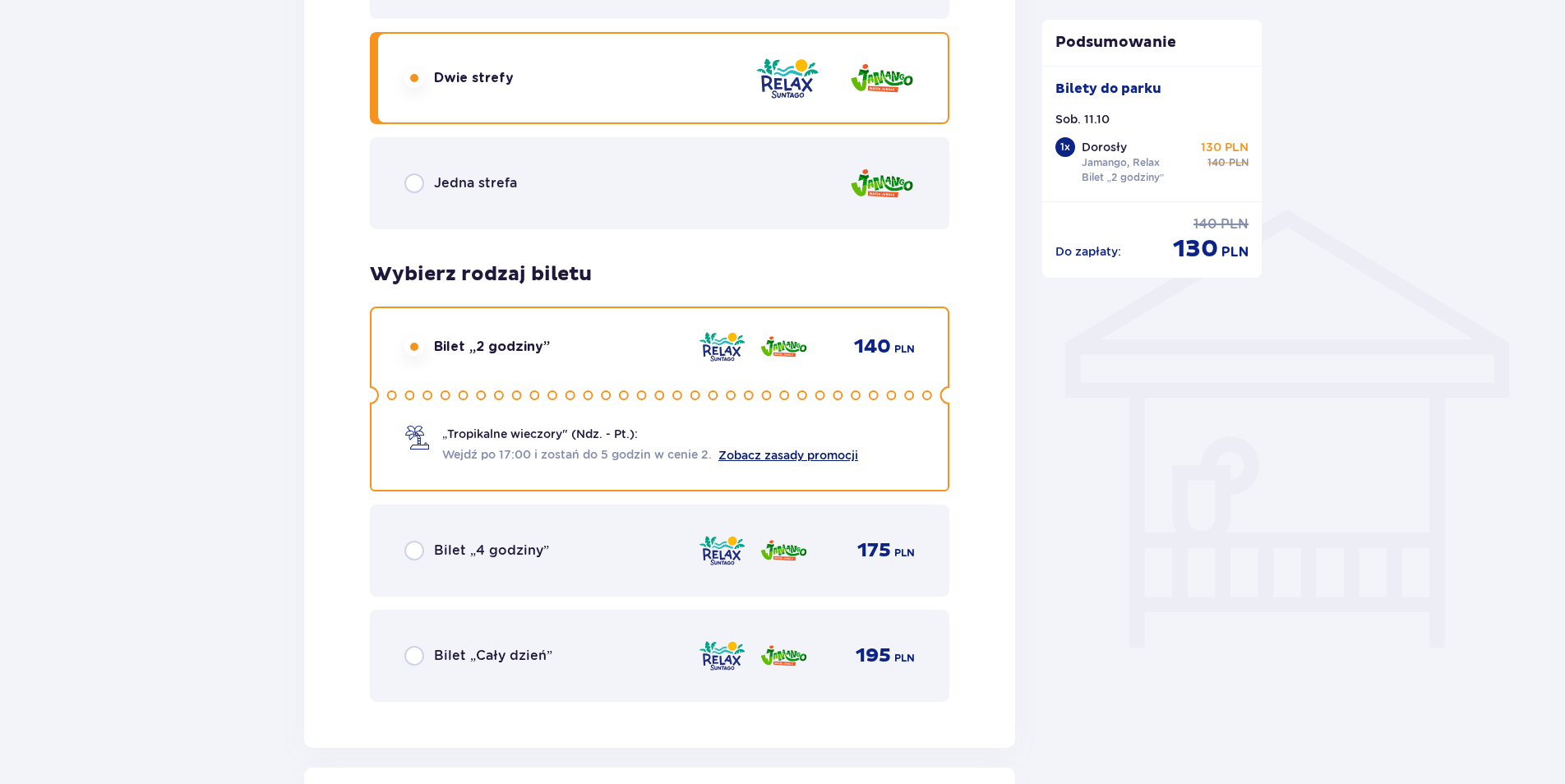
click at [810, 456] on link "Zobacz zasady promocji" at bounding box center [788, 455] width 140 height 13
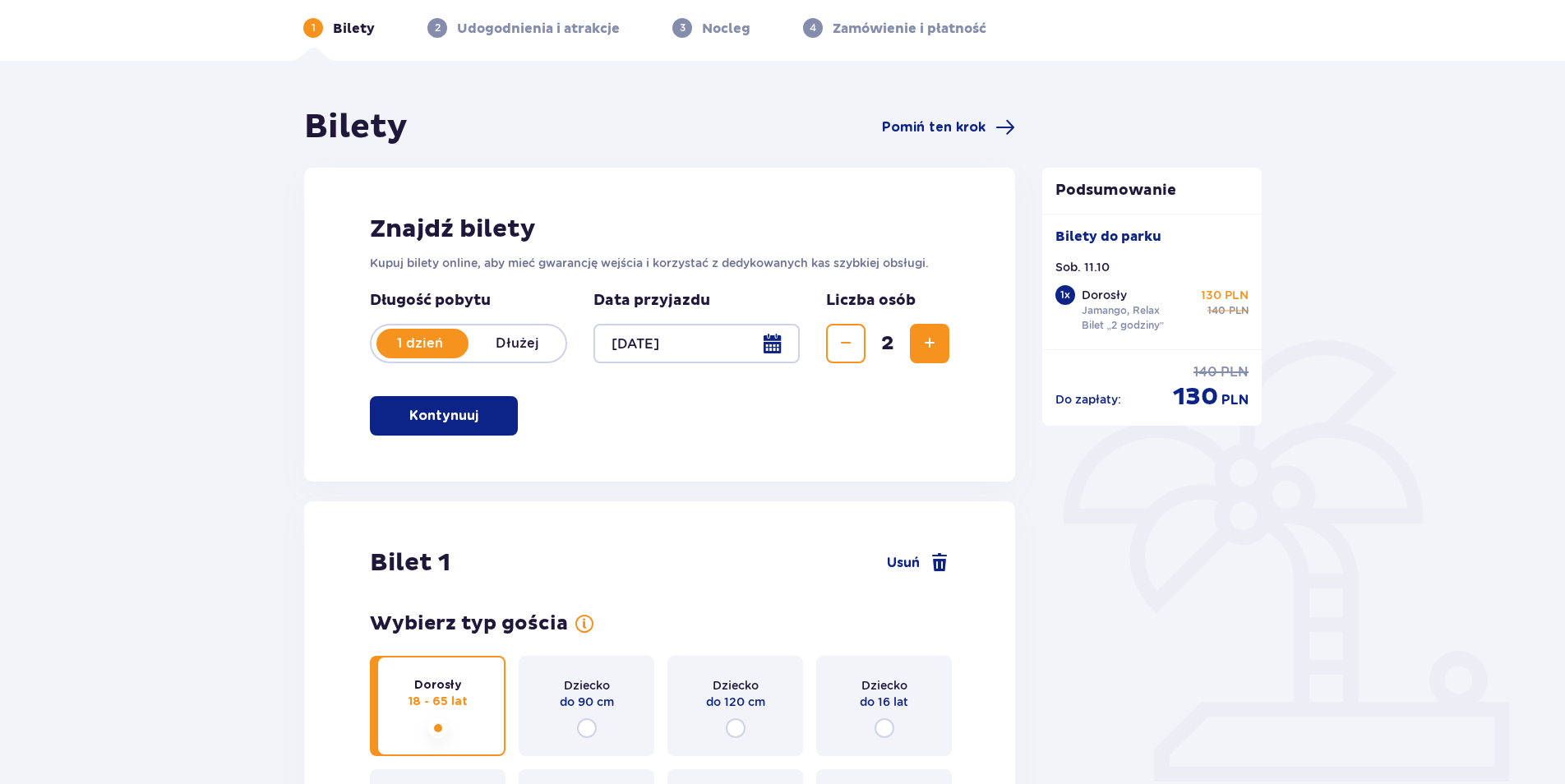
scroll to position [0, 0]
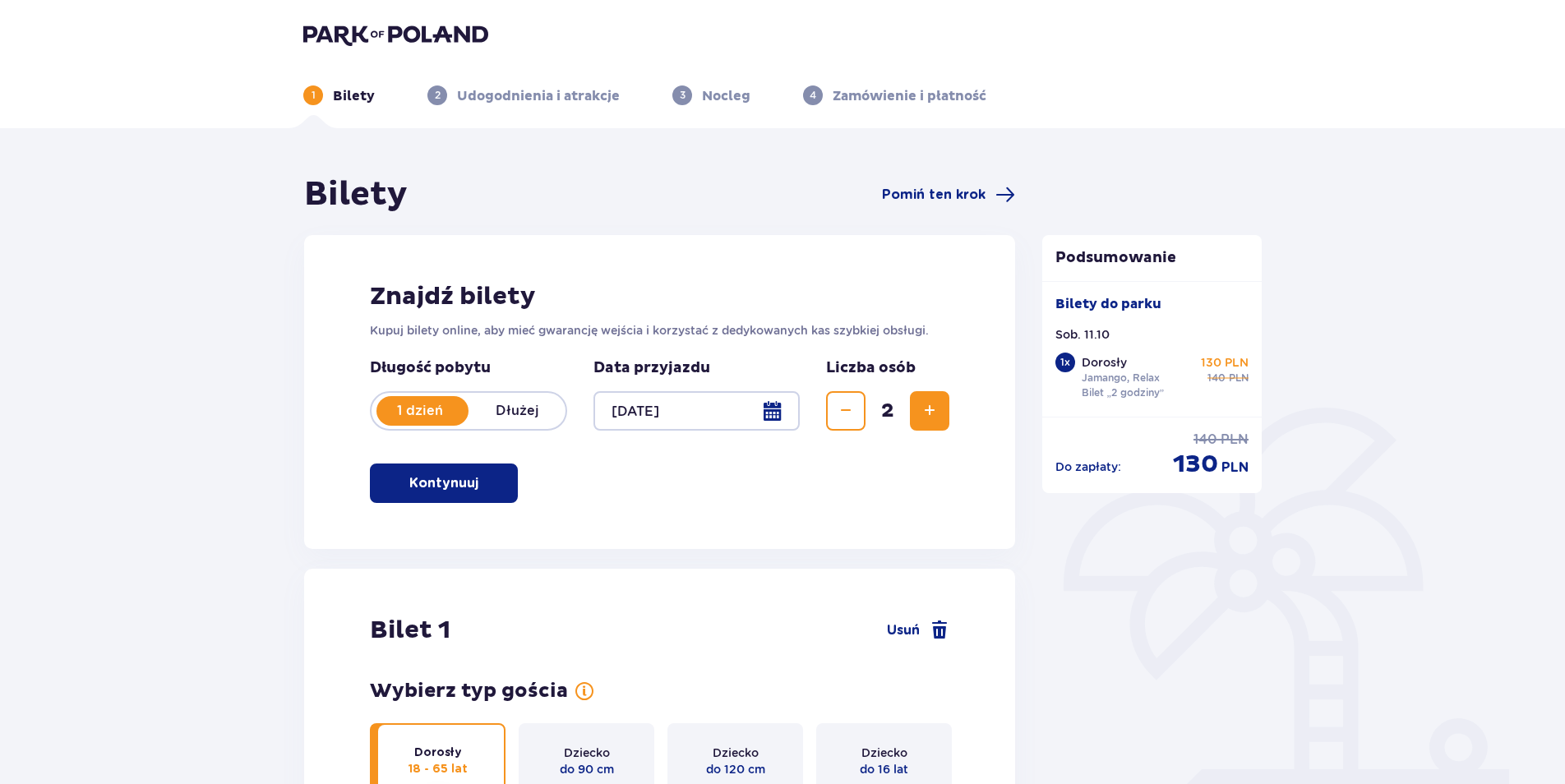
click at [717, 396] on div at bounding box center [697, 411] width 207 height 40
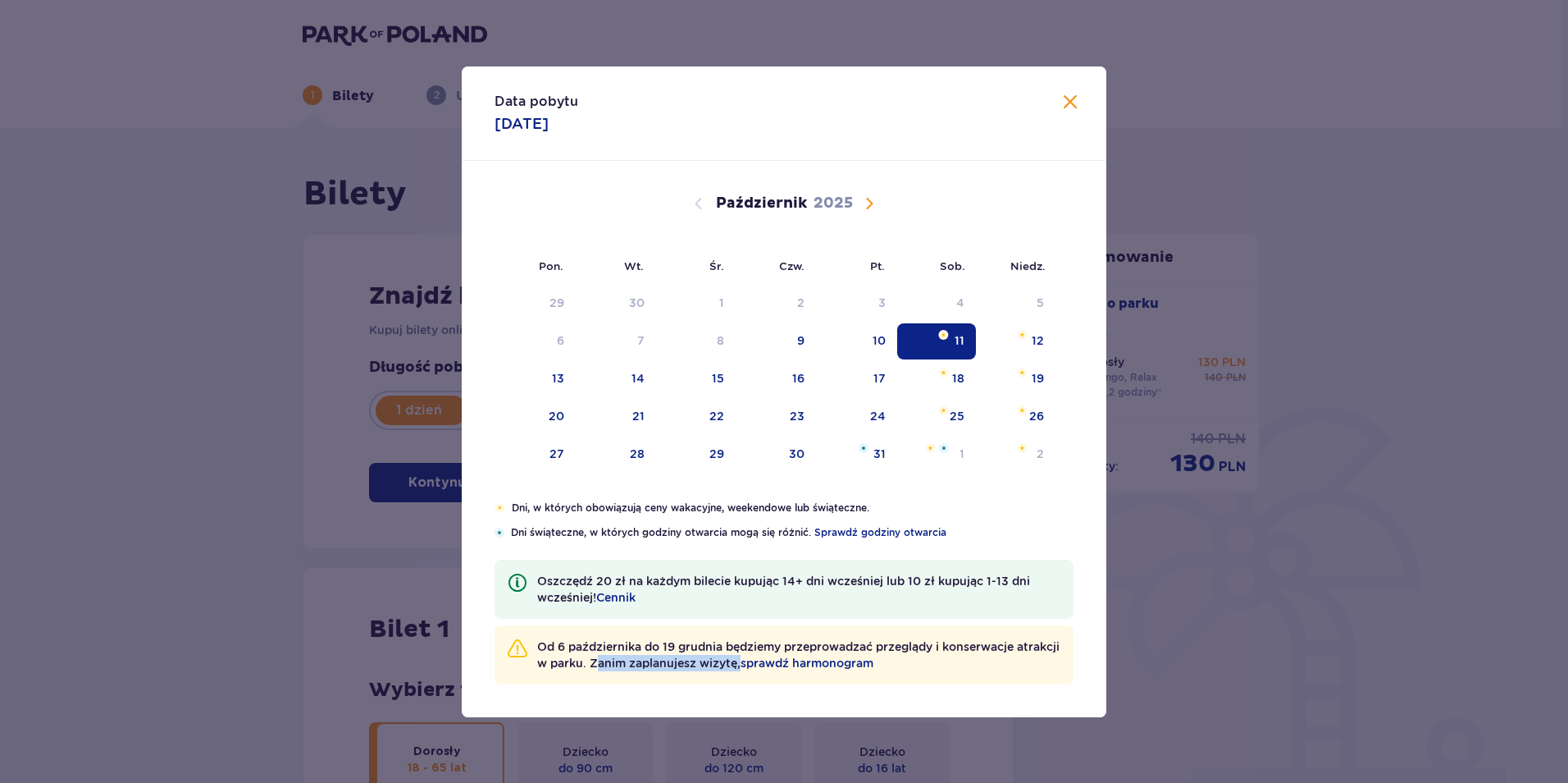
drag, startPoint x: 646, startPoint y: 660, endPoint x: 787, endPoint y: 667, distance: 141.2
click at [787, 667] on p "Od 6 października do 19 grudnia będziemy przeprowadzać przeglądy i konserwacje …" at bounding box center [799, 654] width 524 height 33
drag, startPoint x: 787, startPoint y: 667, endPoint x: 858, endPoint y: 666, distance: 71.0
click at [858, 666] on span "sprawdź harmonogram" at bounding box center [806, 663] width 133 height 17
click at [1077, 101] on span "Zamknij" at bounding box center [1070, 102] width 19 height 19
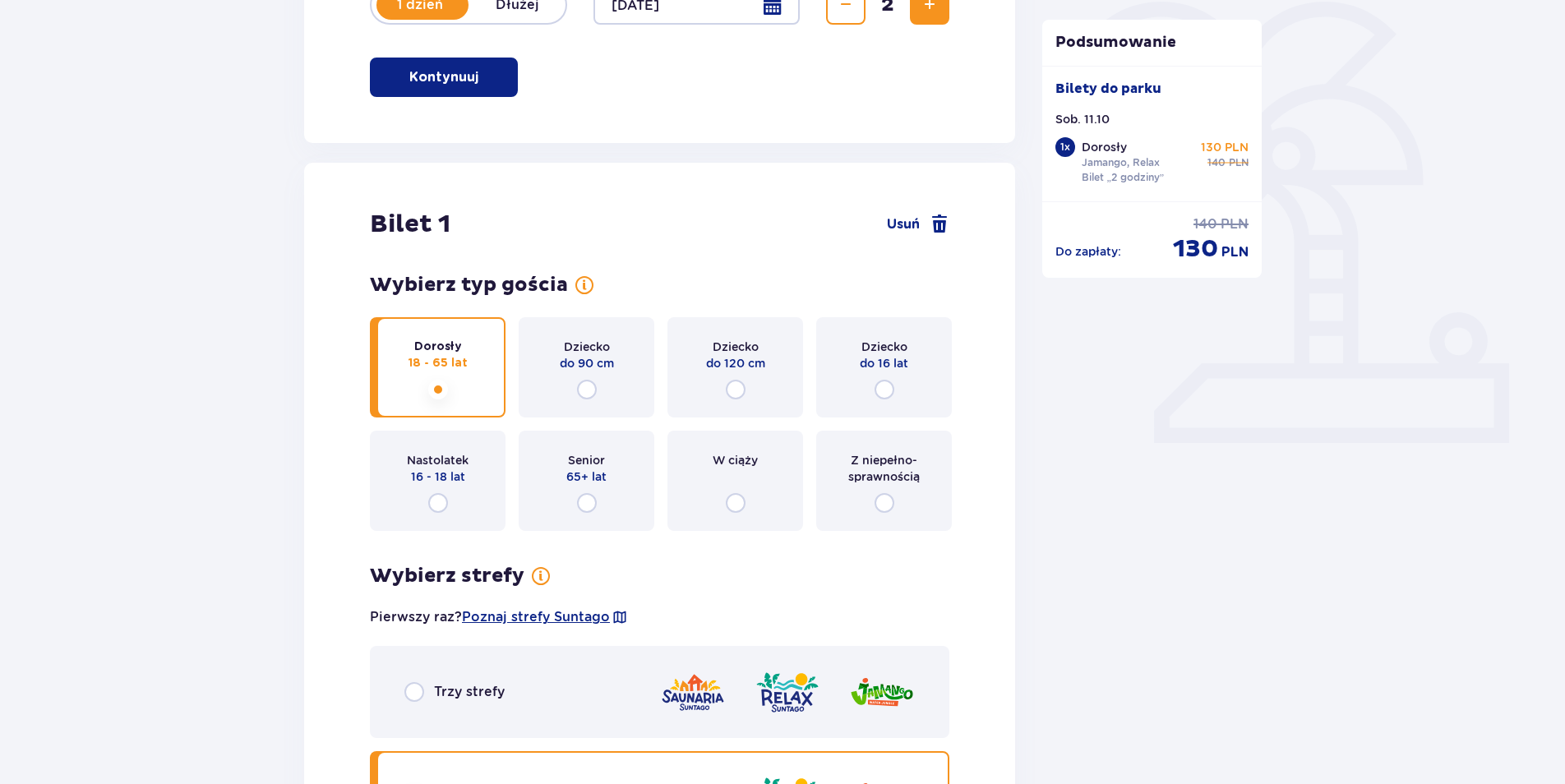
scroll to position [164, 0]
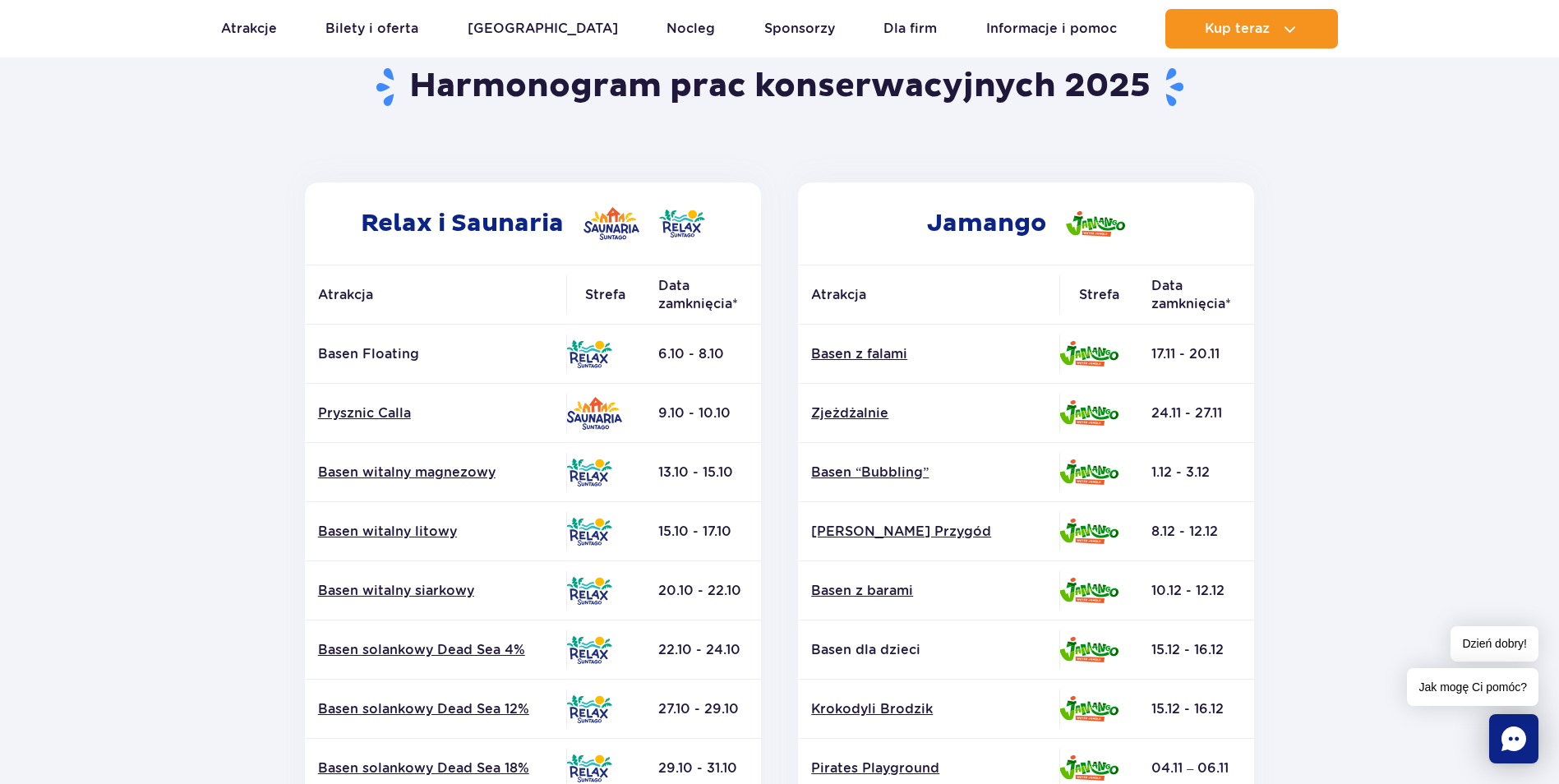
drag, startPoint x: 543, startPoint y: 191, endPoint x: 656, endPoint y: 198, distance: 113.2
click at [656, 198] on h2 "Relax i Saunaria" at bounding box center [533, 223] width 456 height 82
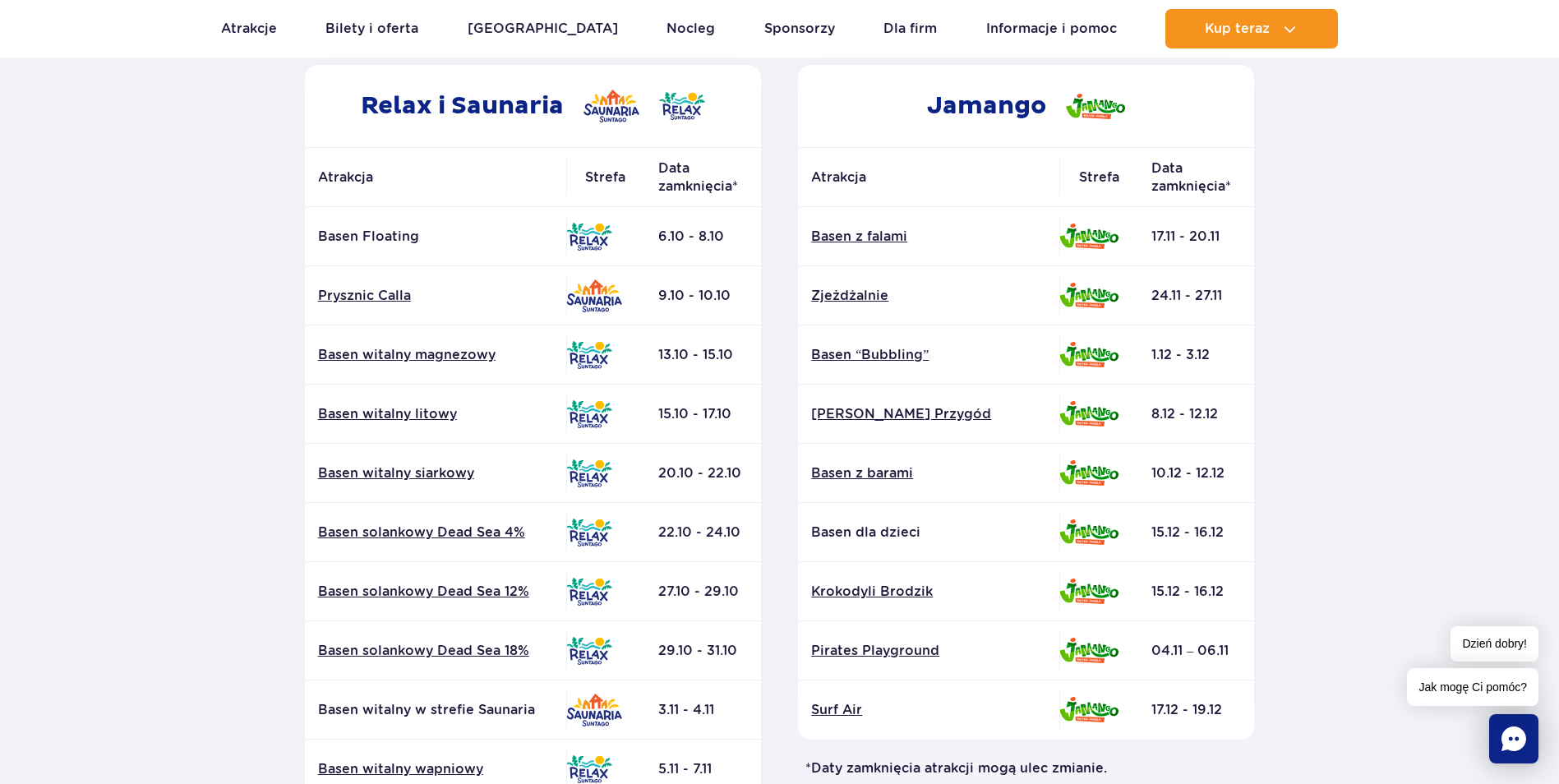
scroll to position [328, 0]
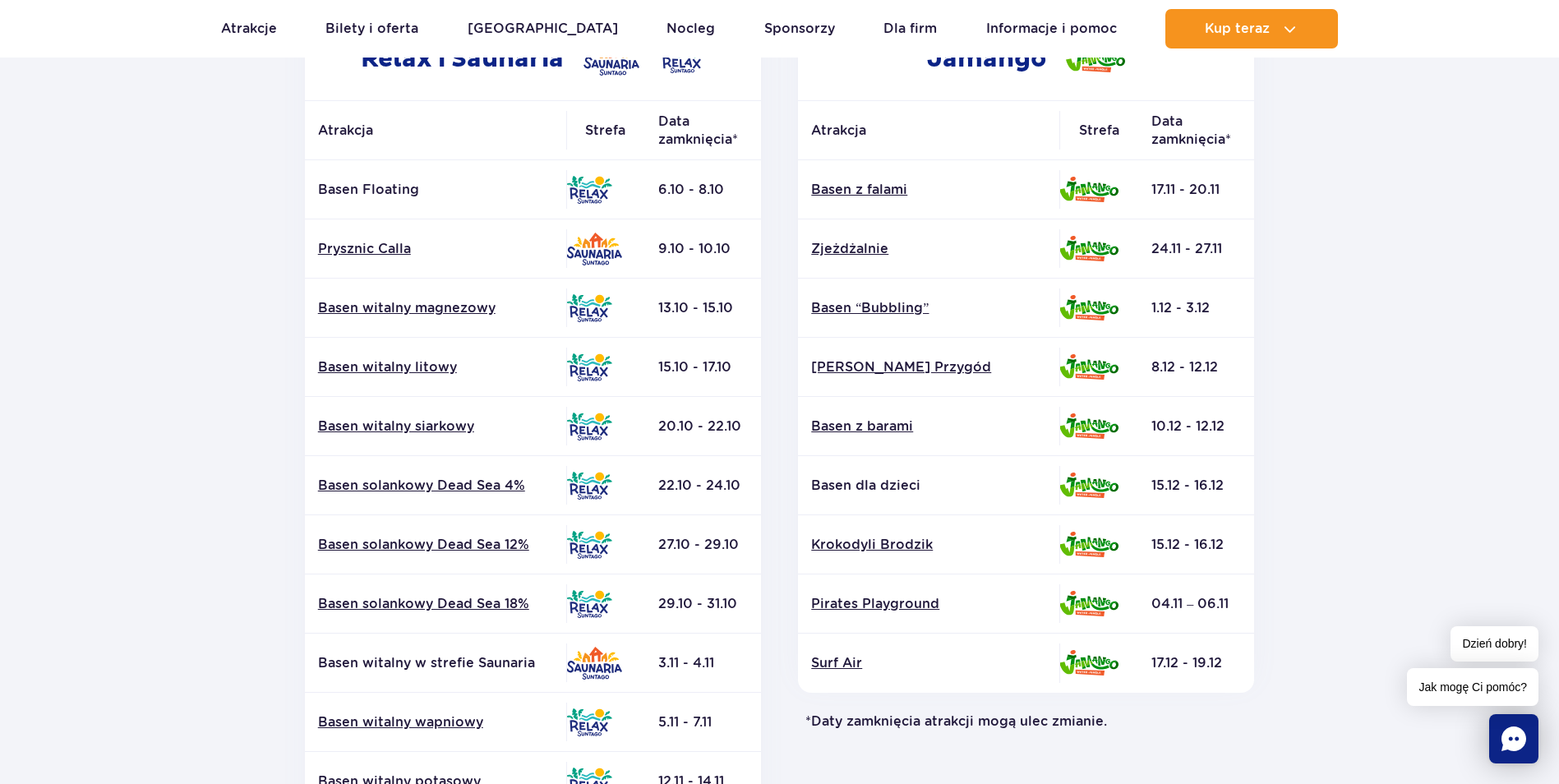
drag, startPoint x: 702, startPoint y: 186, endPoint x: 723, endPoint y: 206, distance: 29.0
click at [723, 206] on td "6.10 - 8.10" at bounding box center [702, 189] width 116 height 59
drag, startPoint x: 723, startPoint y: 206, endPoint x: 671, endPoint y: 255, distance: 71.4
click at [671, 255] on td "9.10 - 10.10" at bounding box center [702, 248] width 116 height 59
drag, startPoint x: 653, startPoint y: 247, endPoint x: 745, endPoint y: 252, distance: 92.1
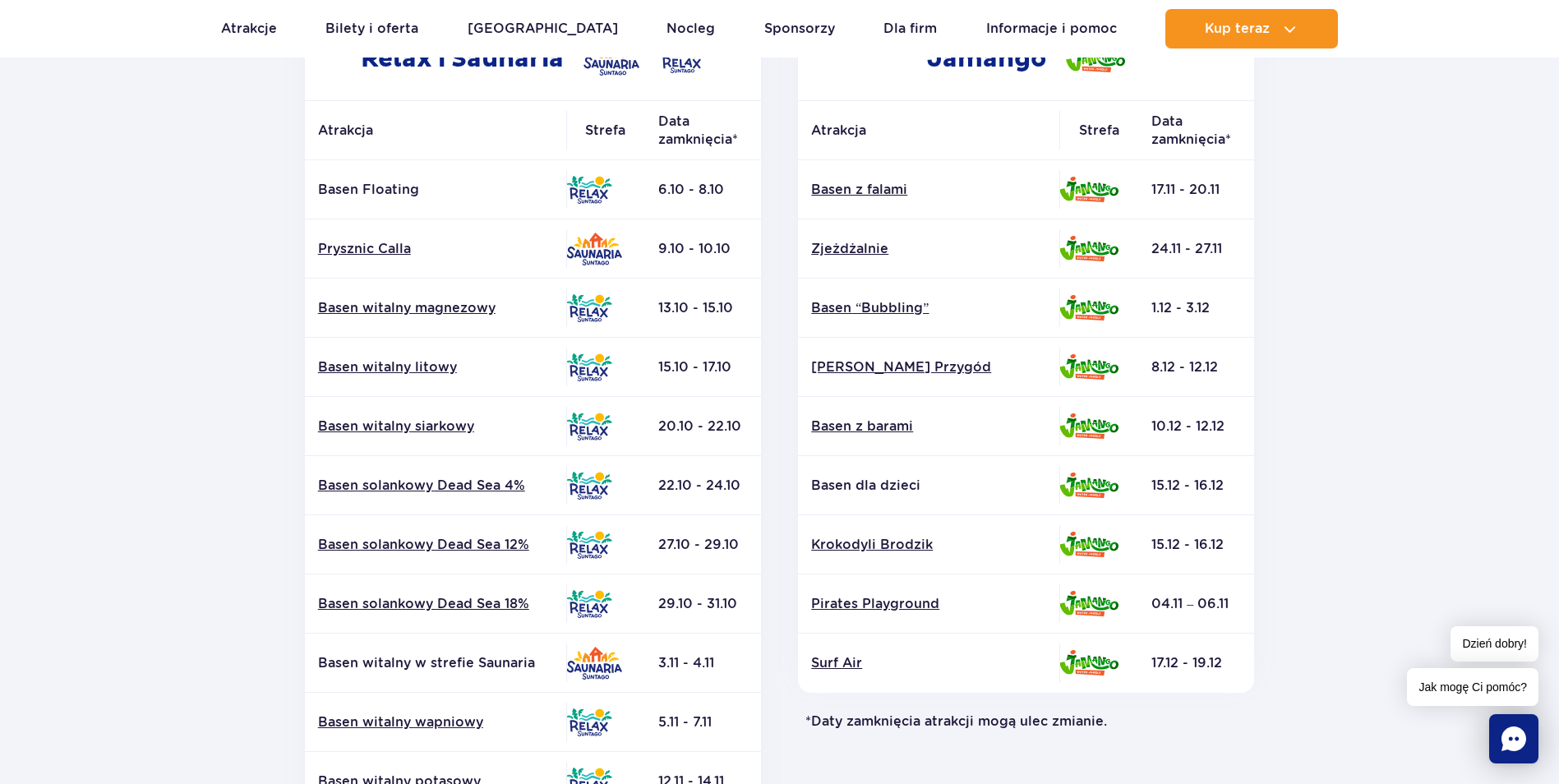
click at [745, 252] on td "9.10 - 10.10" at bounding box center [702, 248] width 116 height 59
drag, startPoint x: 745, startPoint y: 252, endPoint x: 690, endPoint y: 318, distance: 85.9
click at [690, 318] on td "13.10 - 15.10" at bounding box center [702, 307] width 116 height 59
drag, startPoint x: 645, startPoint y: 295, endPoint x: 714, endPoint y: 317, distance: 72.4
click at [711, 315] on tr "Basen witalny magnezowy 13.10 - 15.10" at bounding box center [533, 307] width 456 height 59
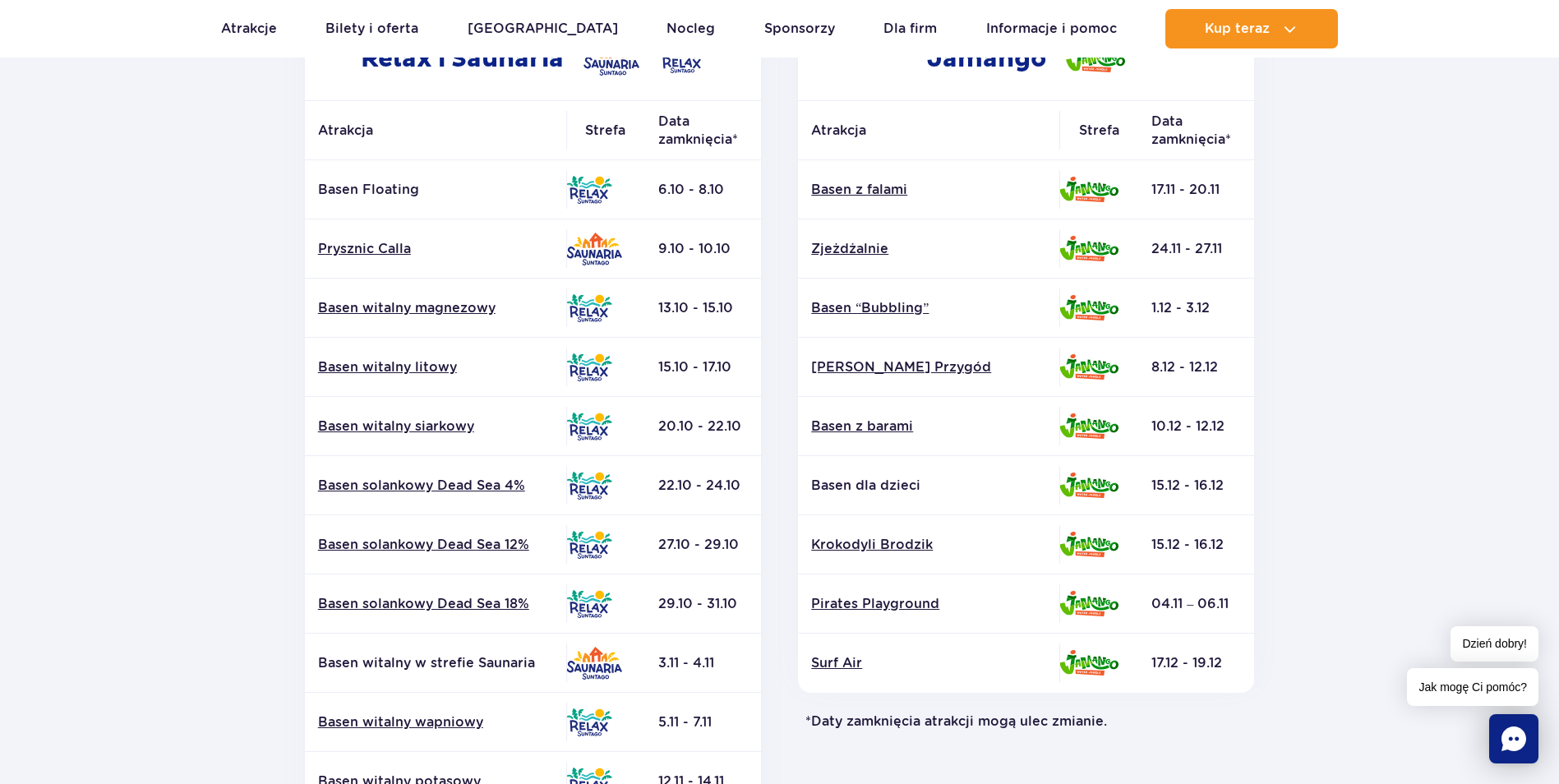
drag, startPoint x: 714, startPoint y: 317, endPoint x: 725, endPoint y: 348, distance: 32.9
click at [725, 348] on td "15.10 - 17.10" at bounding box center [702, 366] width 116 height 59
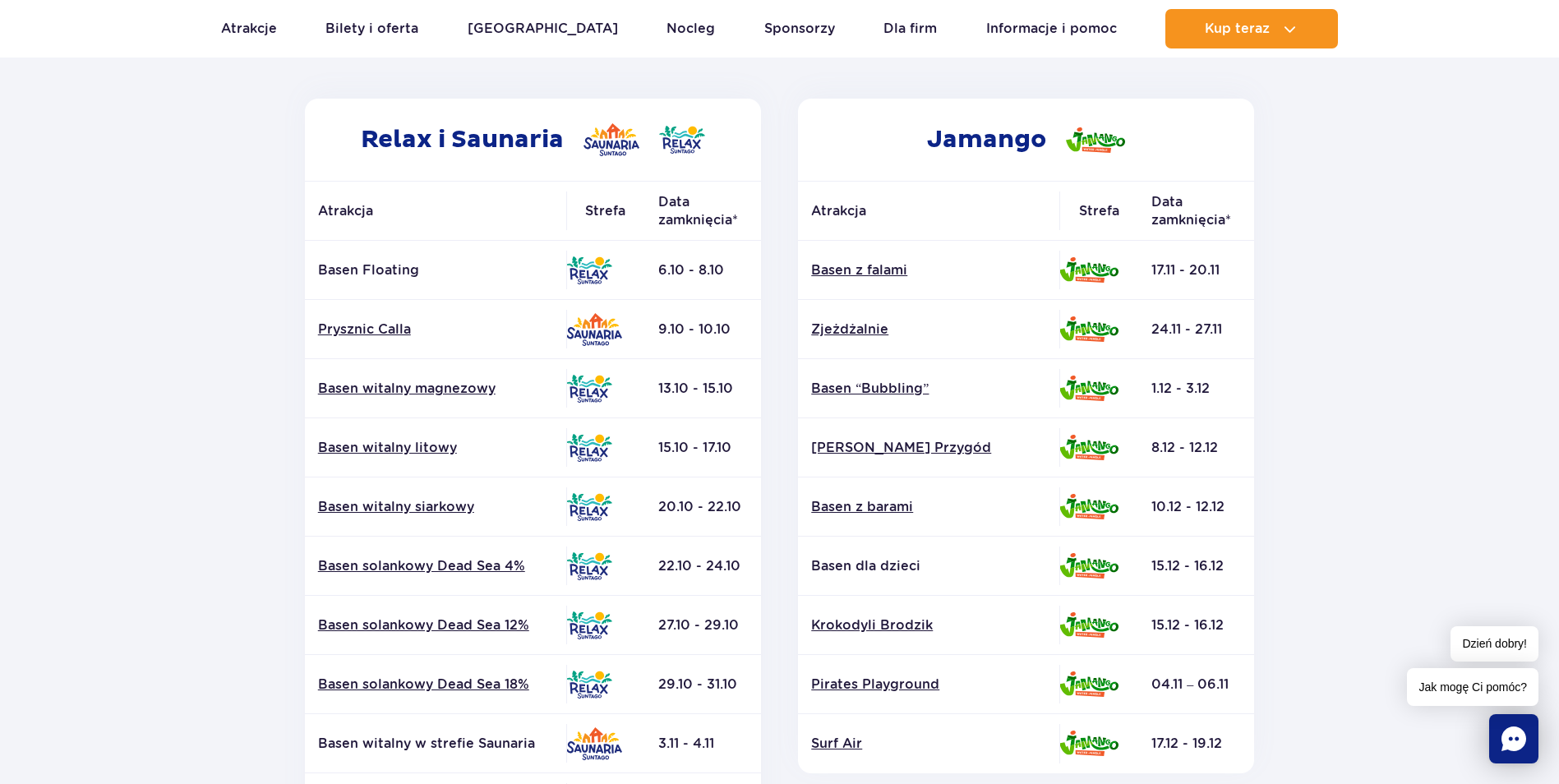
scroll to position [246, 0]
click at [381, 333] on link "Prysznic Calla" at bounding box center [435, 331] width 235 height 18
click at [386, 331] on link "Prysznic Calla" at bounding box center [435, 331] width 235 height 18
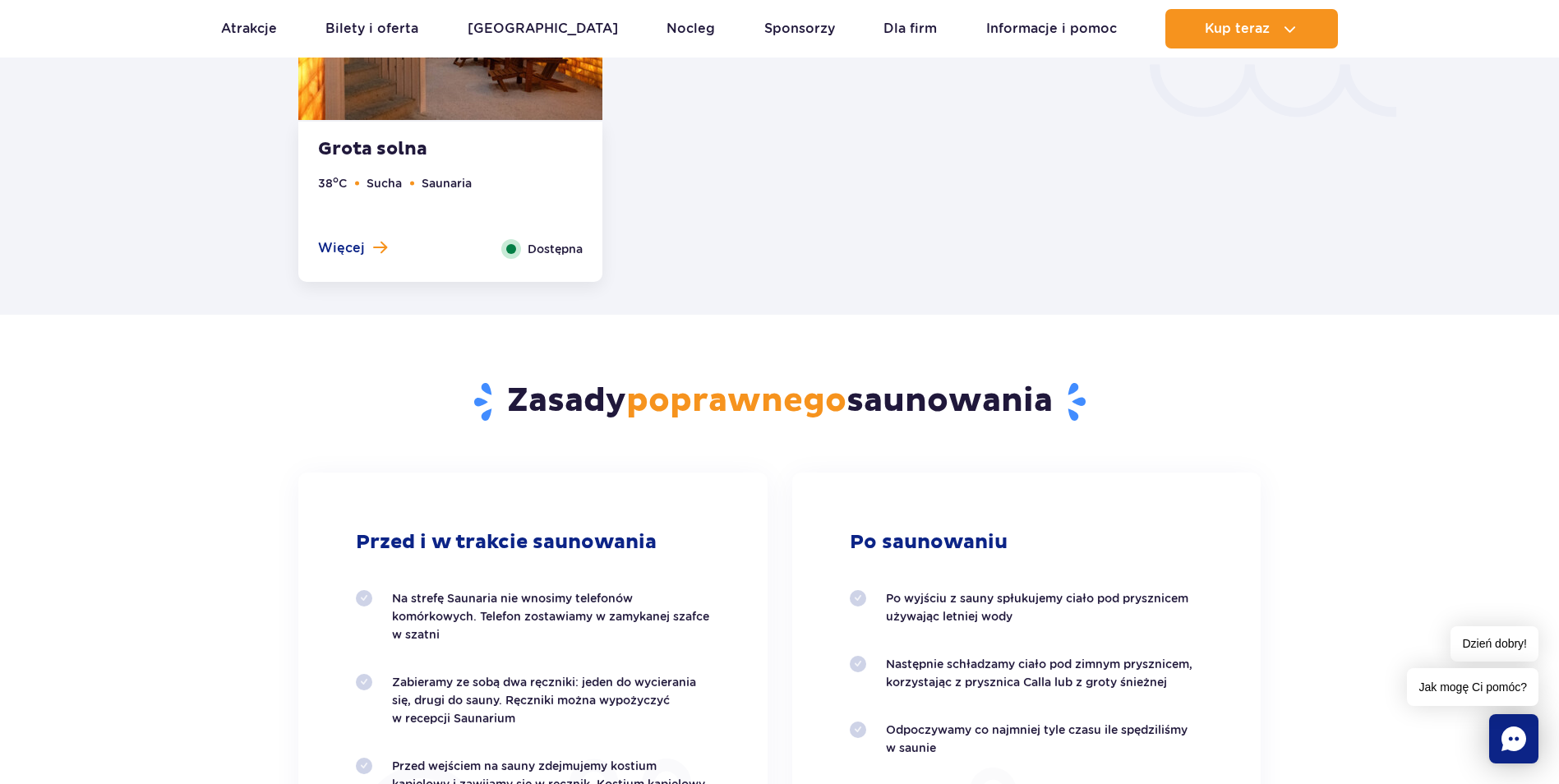
scroll to position [3103, 0]
